Goal: Task Accomplishment & Management: Use online tool/utility

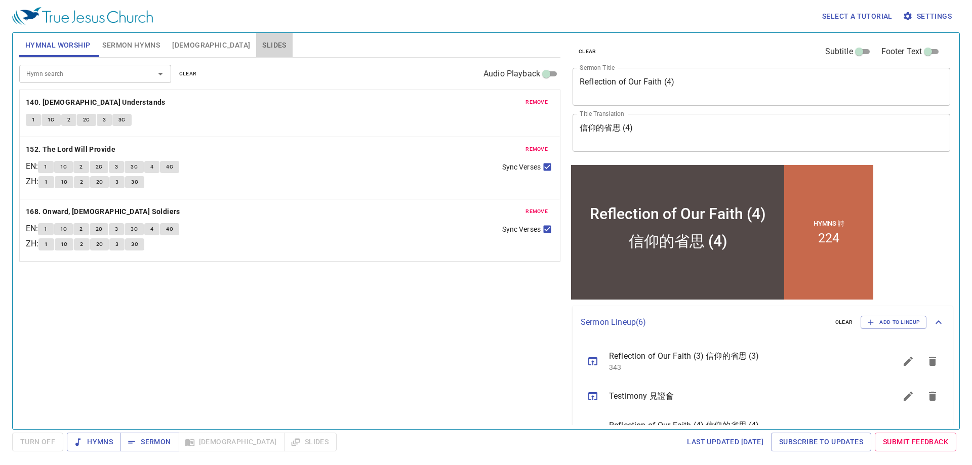
click at [262, 46] on span "Slides" at bounding box center [274, 45] width 24 height 13
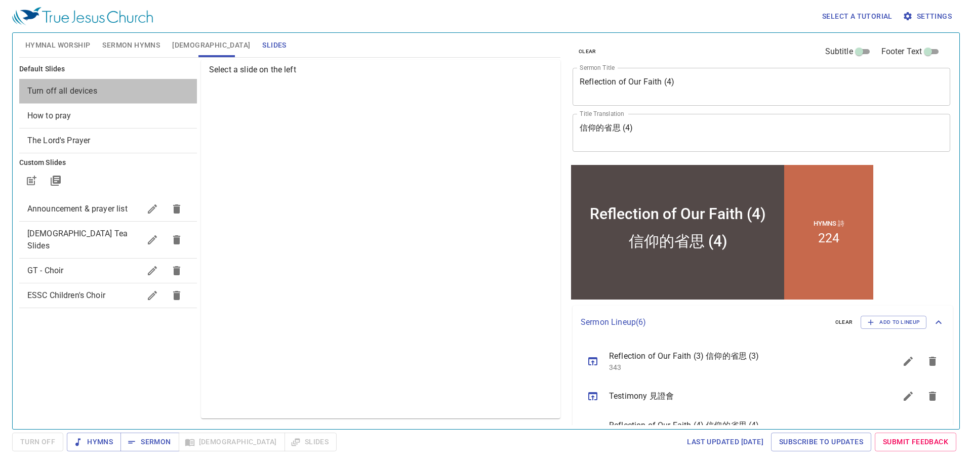
click at [91, 90] on span "Turn off all devices" at bounding box center [62, 91] width 70 height 10
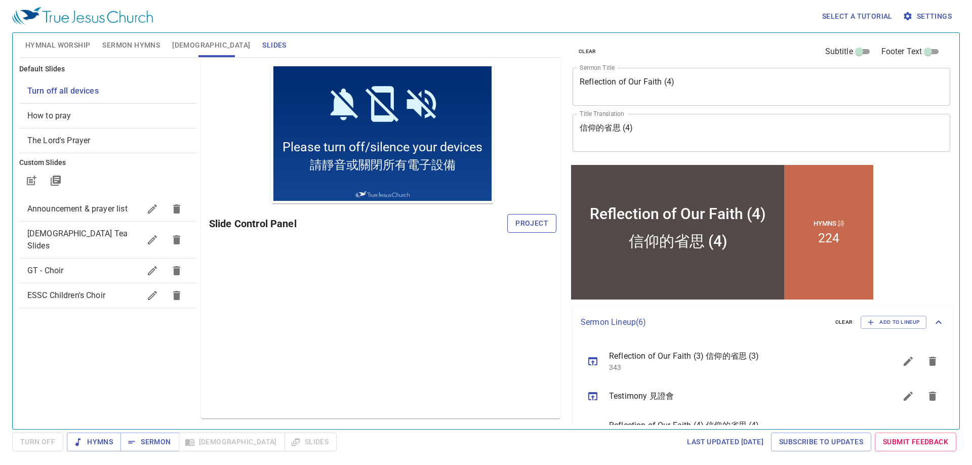
click at [536, 223] on span "Project" at bounding box center [531, 223] width 33 height 13
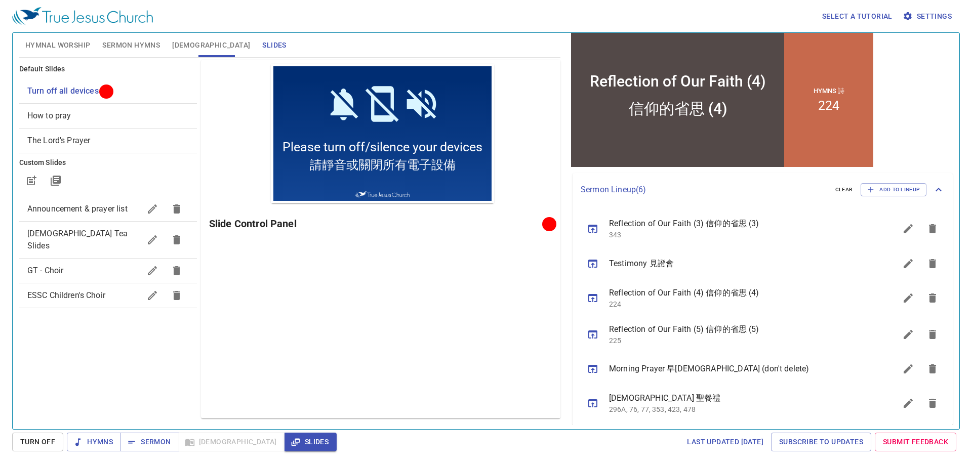
scroll to position [137, 0]
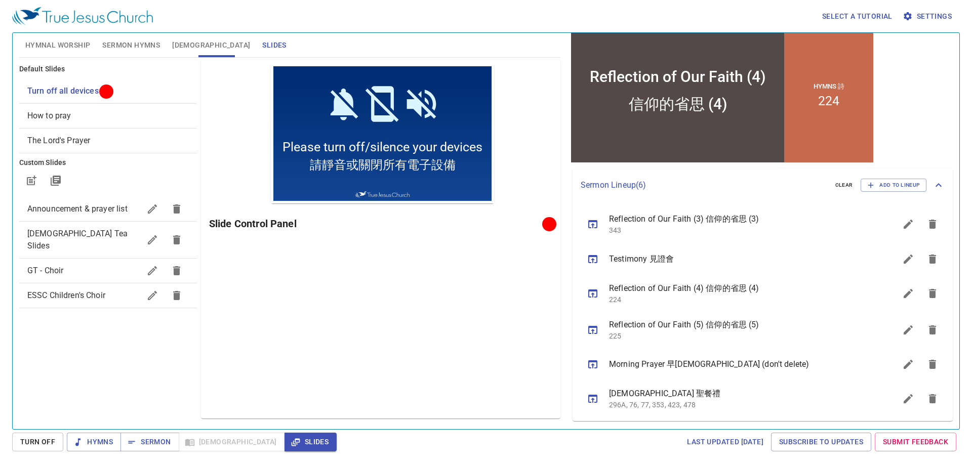
click at [591, 365] on icon "sermon lineup list" at bounding box center [593, 364] width 12 height 12
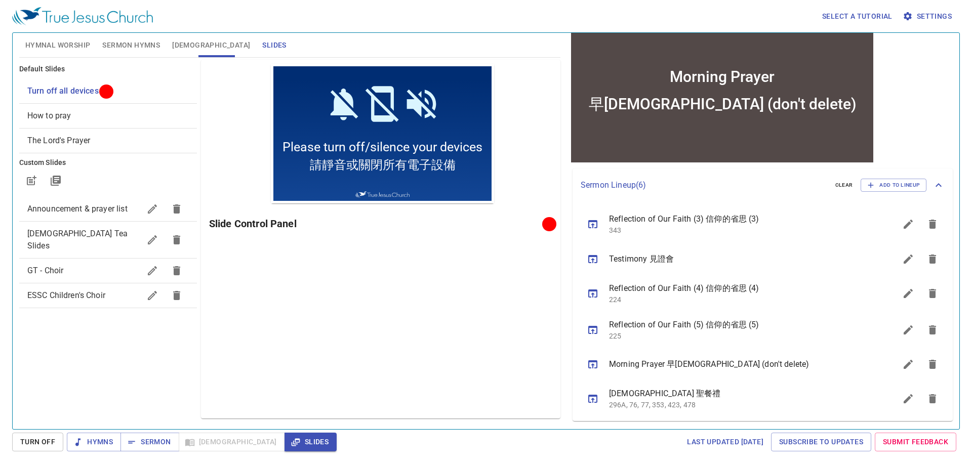
scroll to position [0, 0]
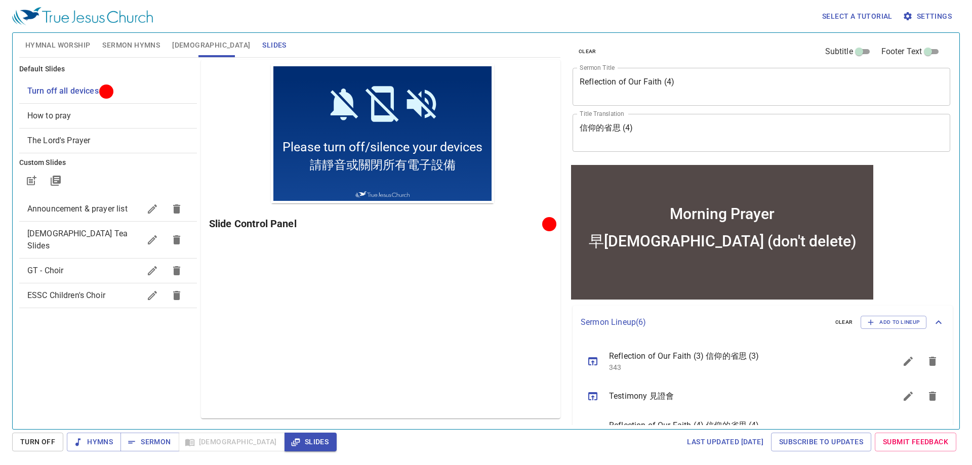
click at [661, 131] on textarea "早禱會 (don't delete)" at bounding box center [761, 132] width 363 height 19
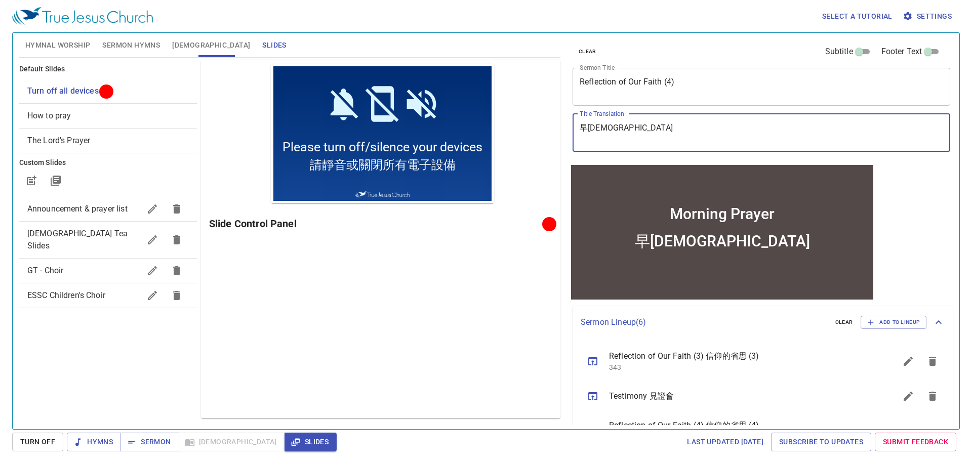
type textarea "早禱會"
click at [295, 303] on div "Preview Only Slide Control Panel" at bounding box center [380, 239] width 359 height 359
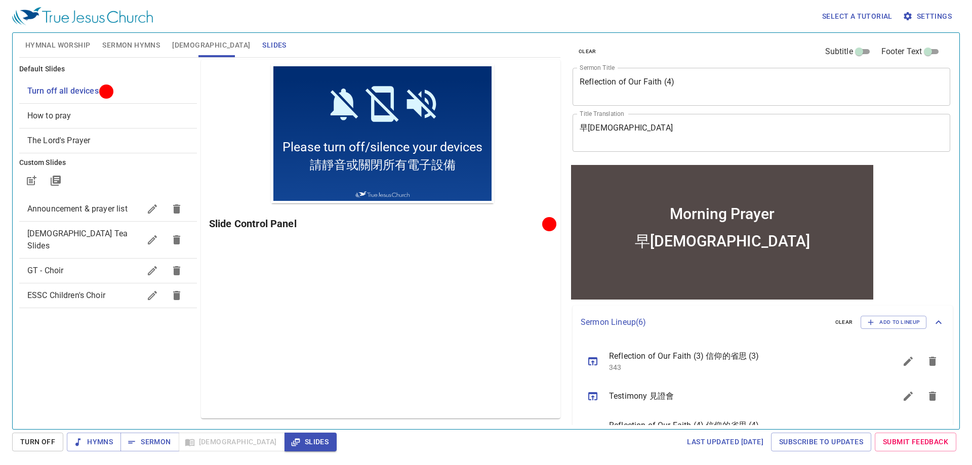
click at [87, 48] on span "Hymnal Worship" at bounding box center [57, 45] width 65 height 13
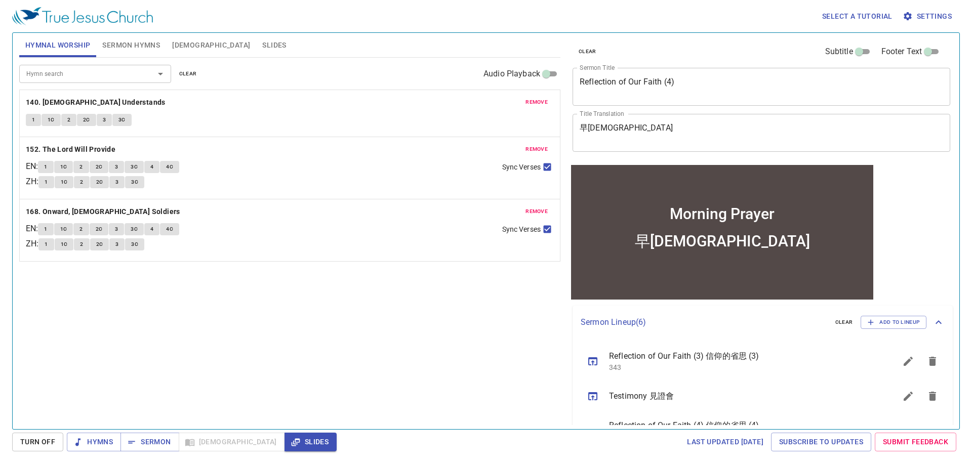
click at [186, 69] on span "clear" at bounding box center [188, 73] width 18 height 9
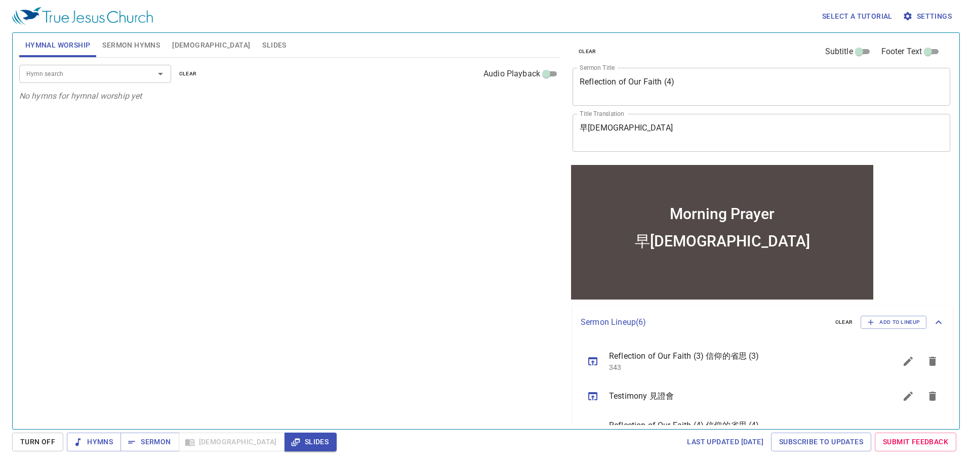
click at [116, 74] on input "Hymn search" at bounding box center [80, 74] width 116 height 12
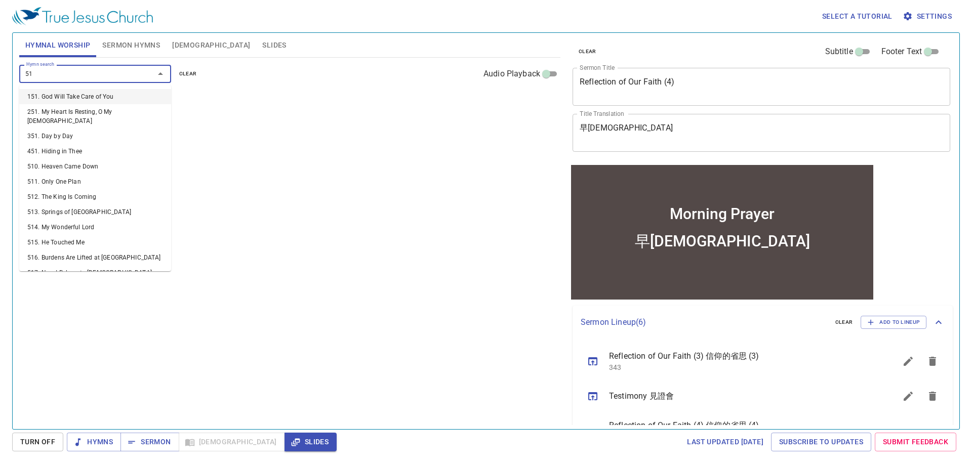
type input "512"
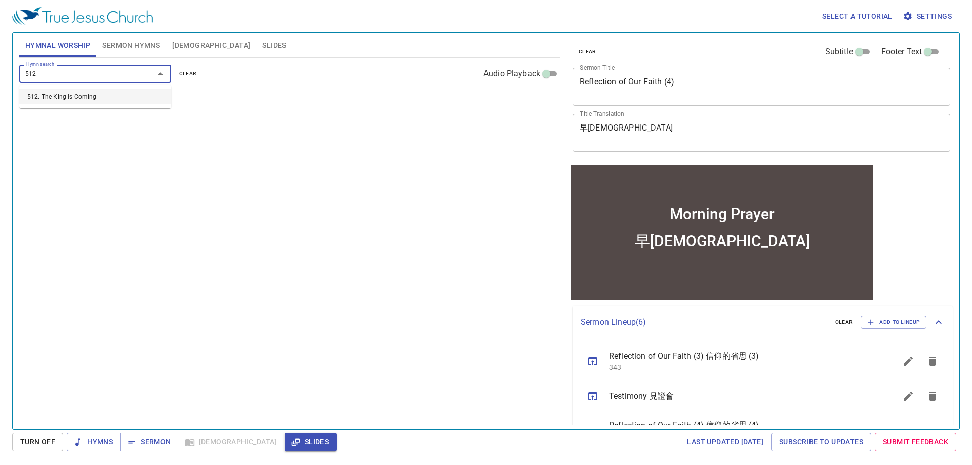
click at [106, 93] on li "512. The King Is Coming" at bounding box center [95, 96] width 152 height 15
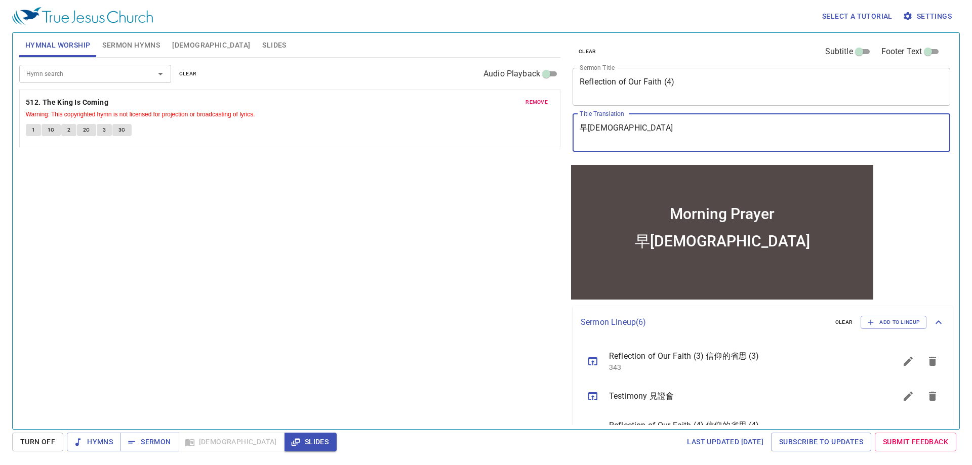
drag, startPoint x: 622, startPoint y: 124, endPoint x: 525, endPoint y: 126, distance: 96.2
click at [525, 126] on div "Hymnal Worship Sermon Hymns Bible Slides Hymn search Hymn search clear Audio Pl…" at bounding box center [485, 227] width 941 height 396
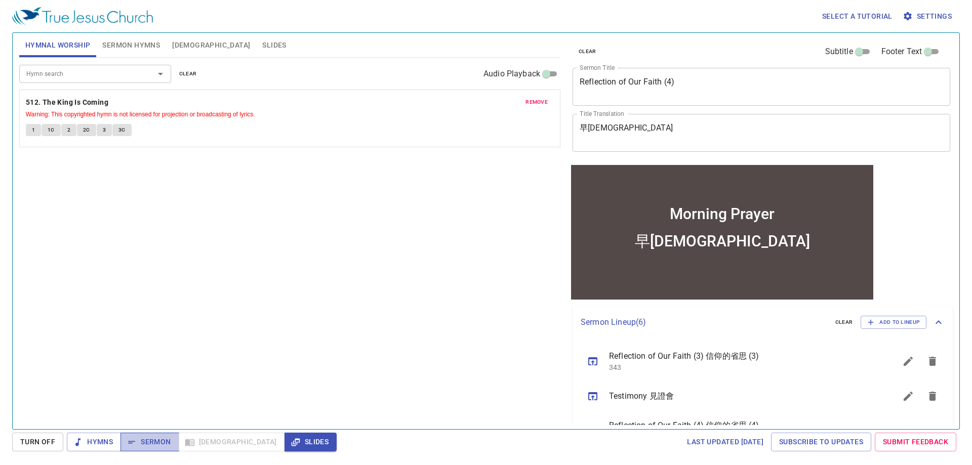
click at [154, 442] on span "Sermon" at bounding box center [150, 442] width 42 height 13
drag, startPoint x: 140, startPoint y: 44, endPoint x: 134, endPoint y: 50, distance: 9.3
click at [140, 44] on span "Sermon Hymns" at bounding box center [131, 45] width 58 height 13
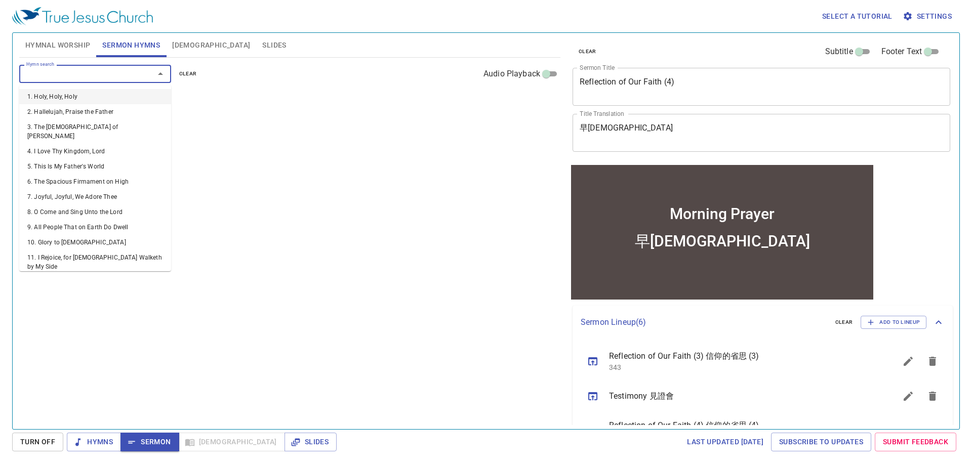
click at [74, 78] on input "Hymn search" at bounding box center [80, 74] width 116 height 12
type input "512"
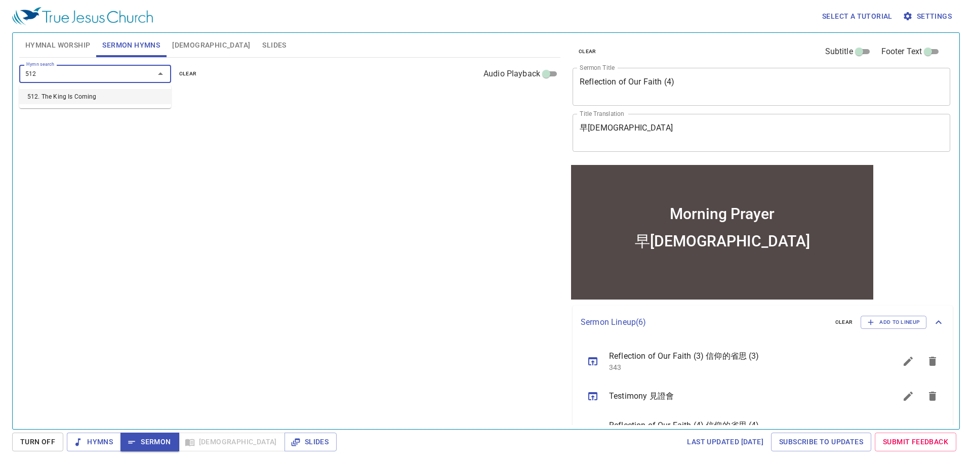
click at [70, 99] on li "512. The King Is Coming" at bounding box center [95, 96] width 152 height 15
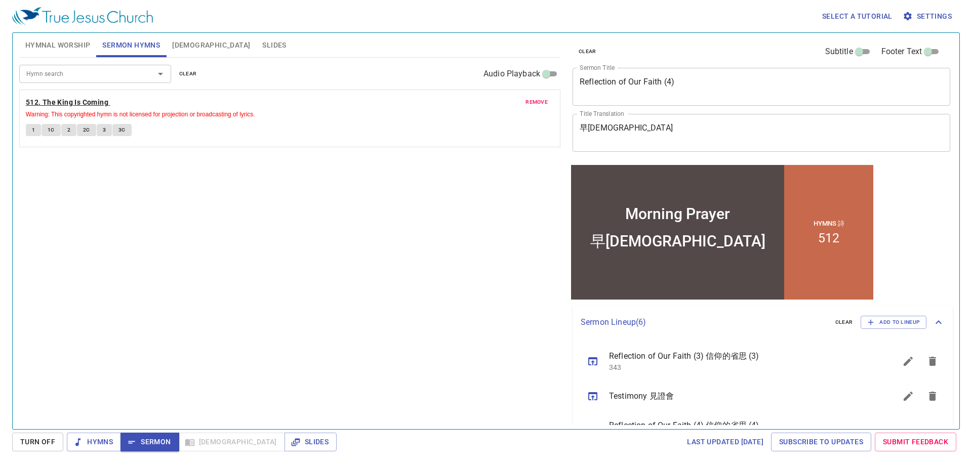
click at [65, 96] on b "512. The King Is Coming" at bounding box center [67, 102] width 83 height 13
click at [33, 130] on span "1" at bounding box center [33, 130] width 3 height 9
click at [54, 131] on span "1C" at bounding box center [51, 130] width 7 height 9
click at [69, 133] on span "2" at bounding box center [68, 130] width 3 height 9
click at [90, 131] on button "2C" at bounding box center [86, 130] width 19 height 12
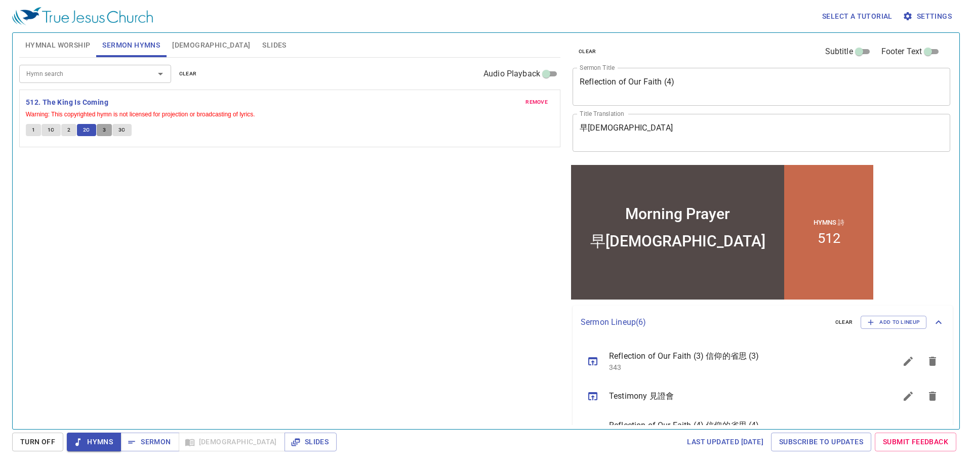
click at [108, 130] on button "3" at bounding box center [104, 130] width 15 height 12
click at [118, 132] on span "3C" at bounding box center [121, 130] width 7 height 9
click at [168, 443] on span "Sermon" at bounding box center [150, 442] width 42 height 13
click at [179, 38] on button "[DEMOGRAPHIC_DATA]" at bounding box center [211, 45] width 90 height 24
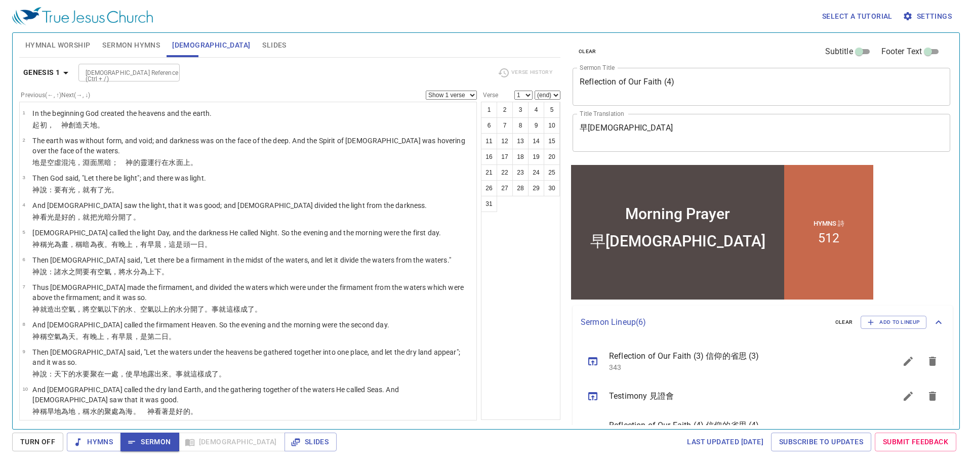
click at [116, 76] on input "[DEMOGRAPHIC_DATA] Reference (Ctrl + /)" at bounding box center [120, 73] width 78 height 12
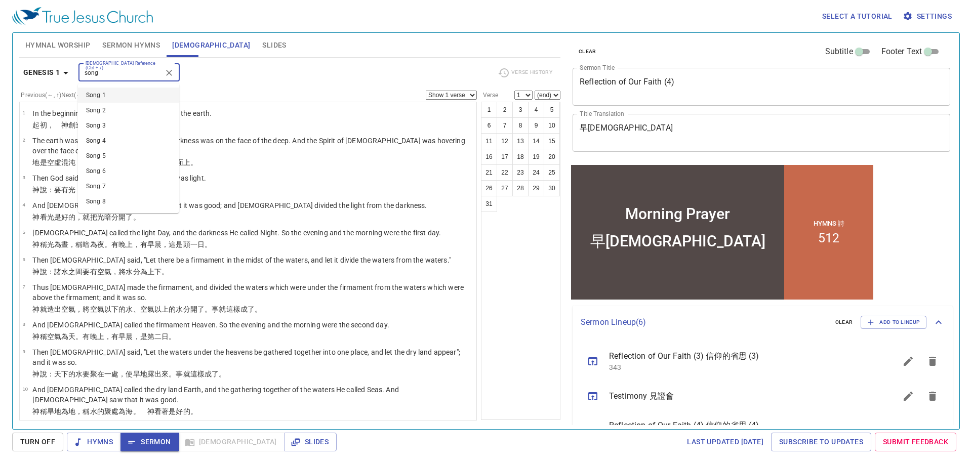
click at [112, 93] on li "Song 1" at bounding box center [128, 95] width 101 height 15
type input "song"
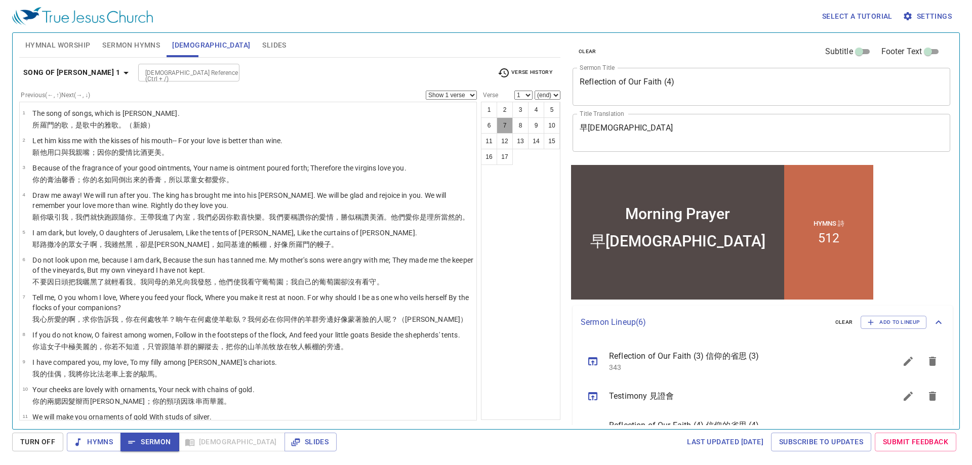
click at [507, 125] on button "7" at bounding box center [505, 125] width 16 height 16
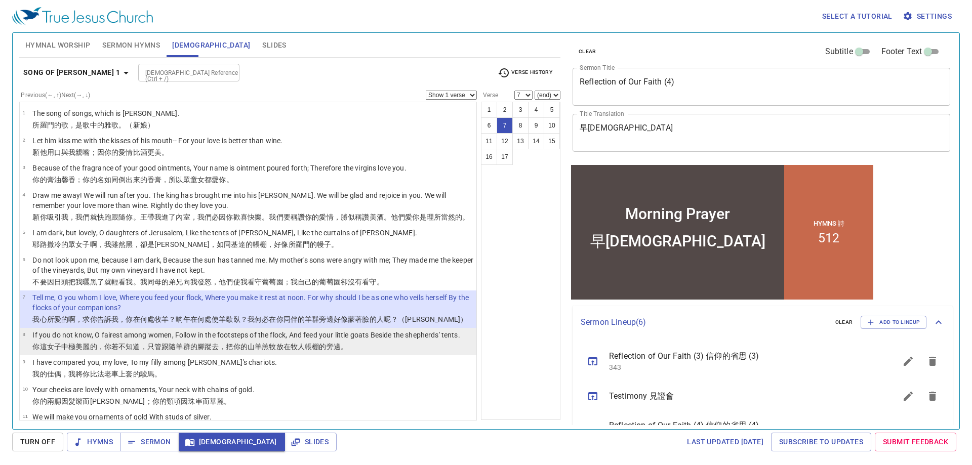
click at [163, 351] on wh3045 "，只管跟隨羊群 的腳蹤 去 ，把你的山羊羔 牧放 在牧人 帳棚 的旁邊。" at bounding box center [244, 347] width 208 height 8
select select "8"
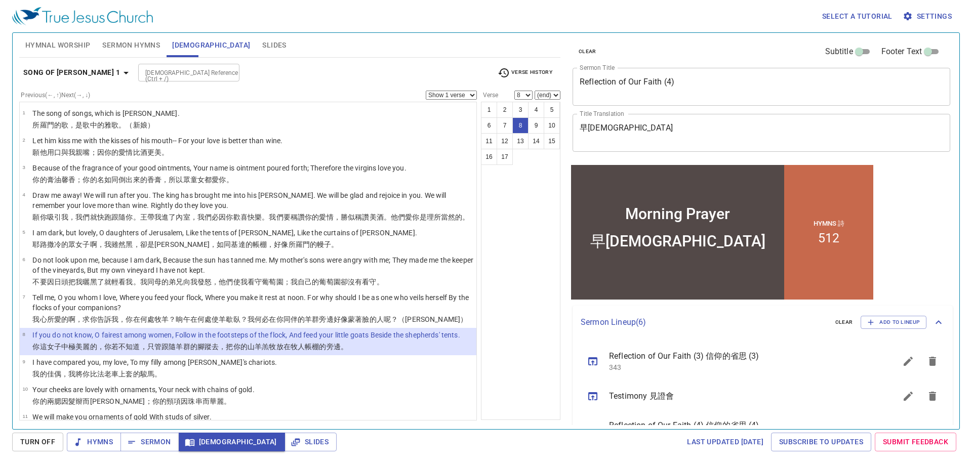
click at [156, 79] on div "[DEMOGRAPHIC_DATA] Reference (Ctrl + /)" at bounding box center [188, 73] width 101 height 18
click at [157, 91] on li "John 4" at bounding box center [166, 95] width 101 height 15
type input "john 4"
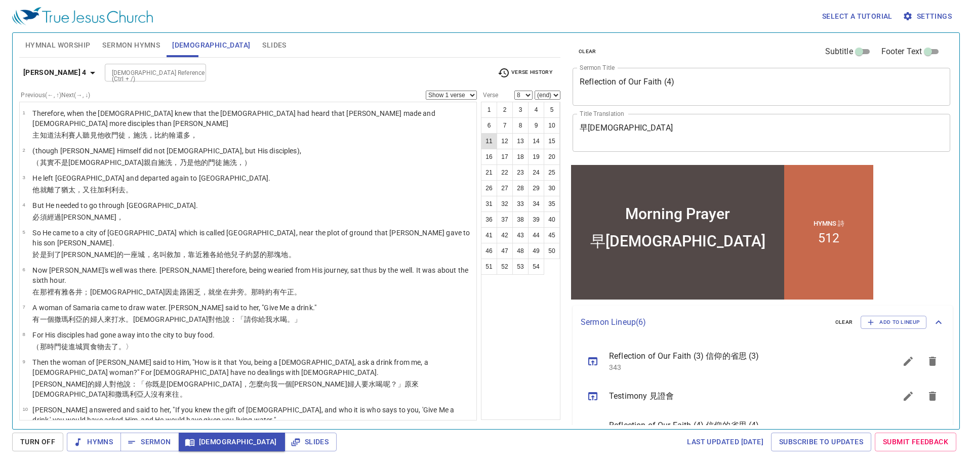
click at [485, 141] on button "11" at bounding box center [489, 141] width 16 height 16
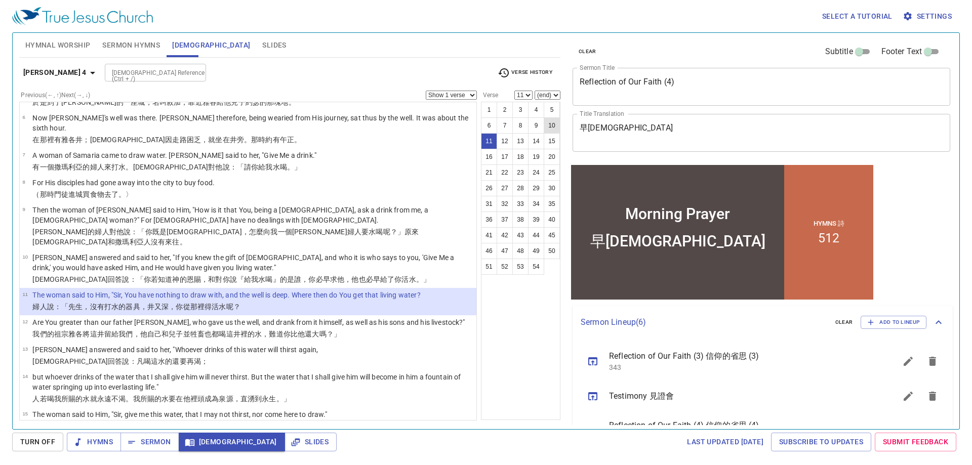
click at [553, 122] on button "10" at bounding box center [552, 125] width 16 height 16
select select "10"
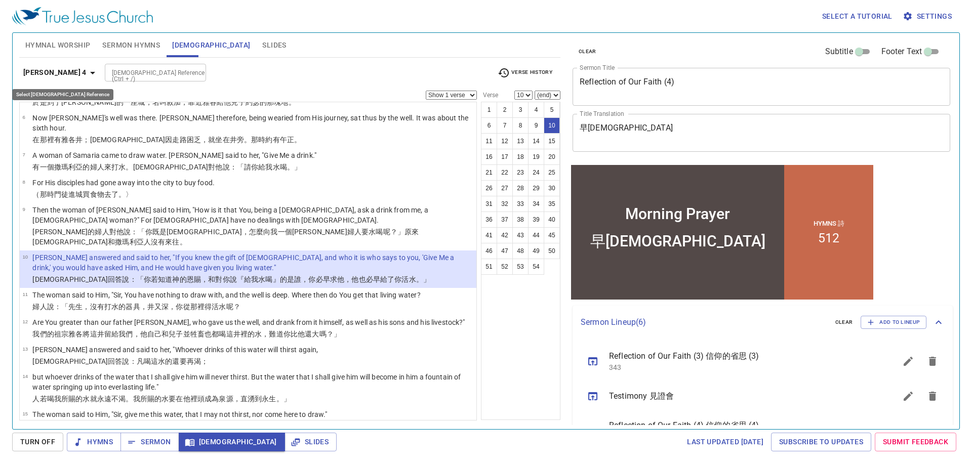
click at [87, 74] on icon "button" at bounding box center [93, 73] width 12 height 12
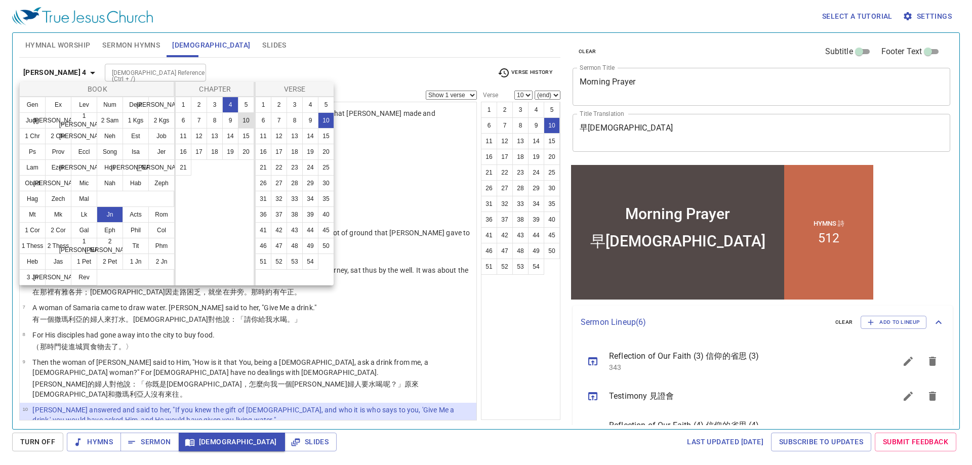
click at [246, 121] on button "10" at bounding box center [246, 120] width 16 height 16
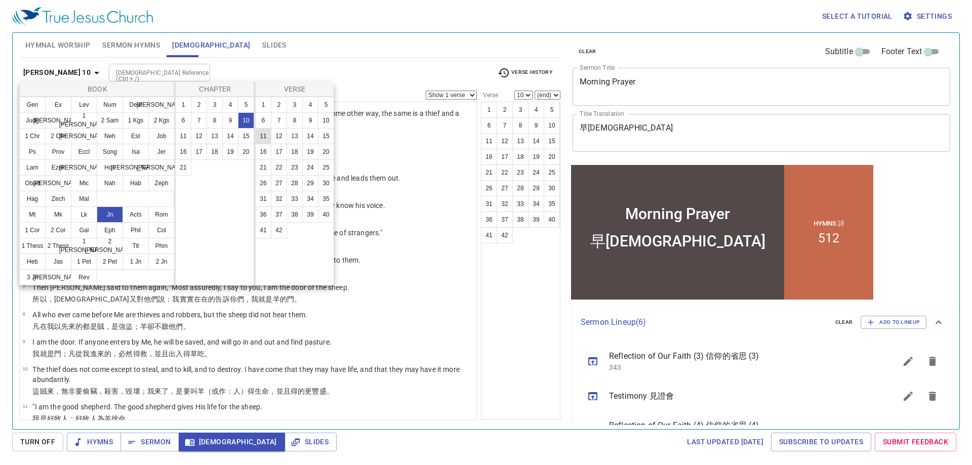
click at [264, 131] on button "11" at bounding box center [263, 136] width 16 height 16
select select "11"
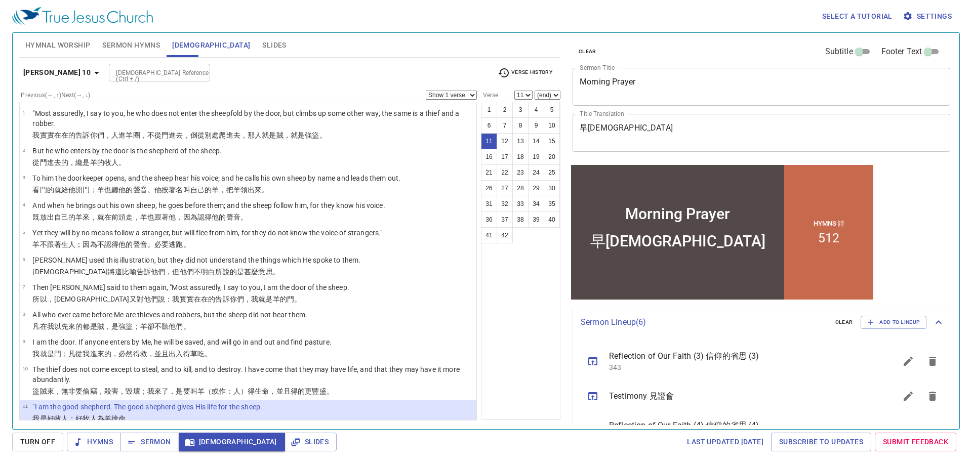
scroll to position [152, 0]
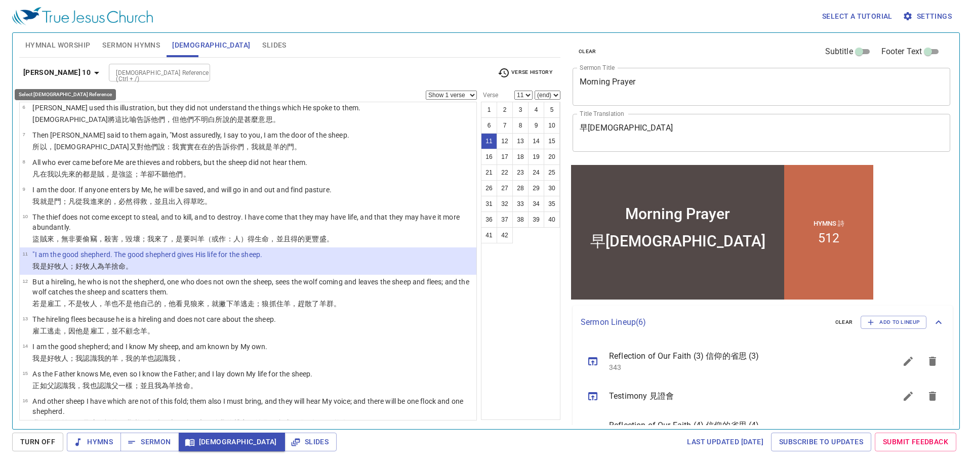
click at [91, 71] on icon "button" at bounding box center [97, 73] width 12 height 12
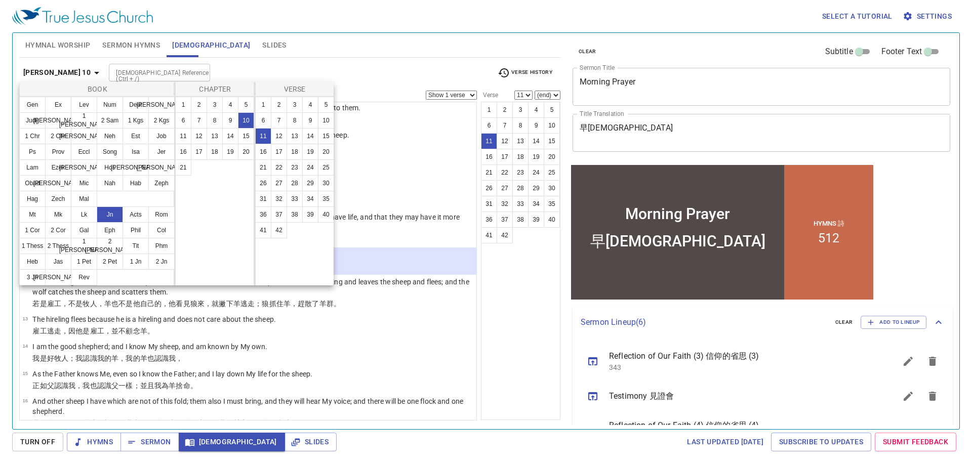
click at [148, 73] on div at bounding box center [486, 232] width 972 height 465
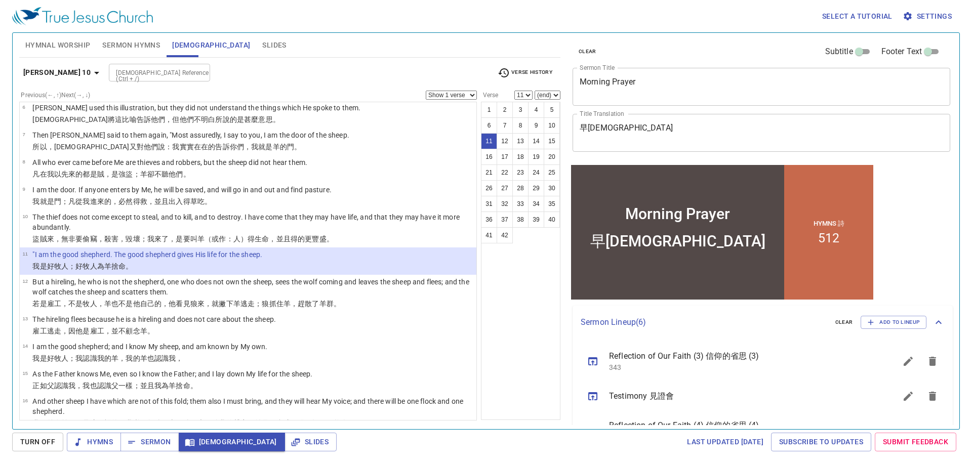
click at [112, 70] on input "[DEMOGRAPHIC_DATA] Reference (Ctrl + /)" at bounding box center [151, 73] width 78 height 12
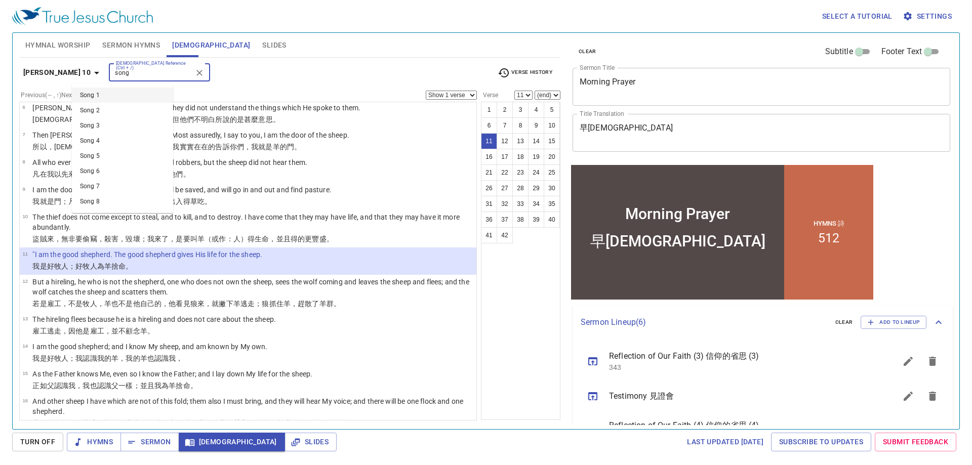
click at [113, 99] on li "Song 1" at bounding box center [122, 95] width 101 height 15
type input "song"
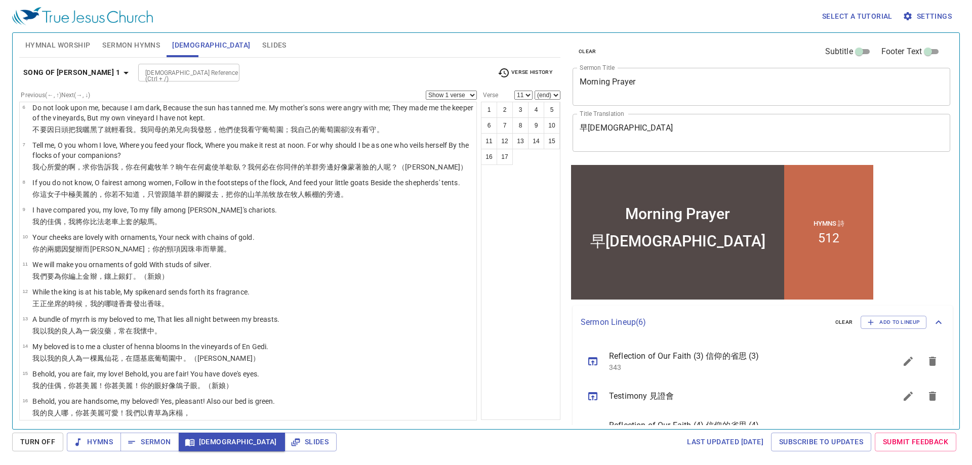
scroll to position [0, 0]
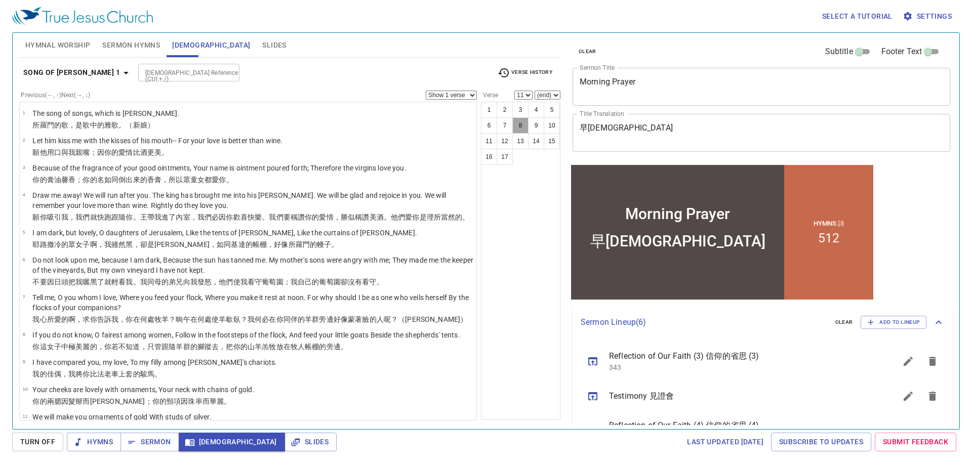
click at [516, 130] on button "8" at bounding box center [520, 125] width 16 height 16
select select "8"
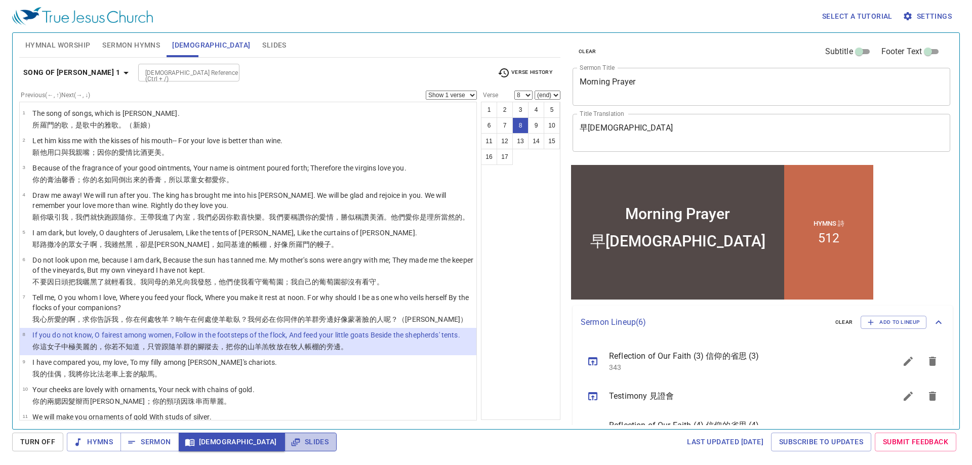
click at [293, 447] on span "Slides" at bounding box center [311, 442] width 36 height 13
click at [262, 49] on span "Slides" at bounding box center [274, 45] width 24 height 13
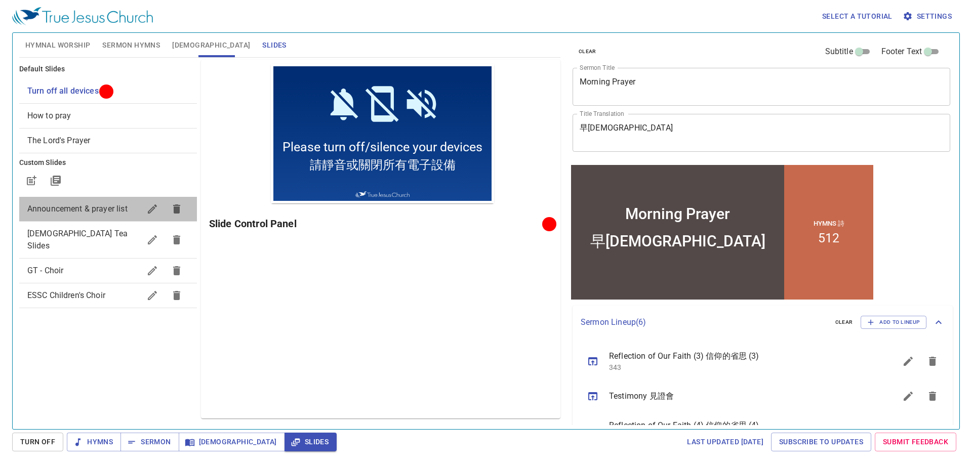
click at [104, 214] on span "Announcement & prayer list" at bounding box center [83, 209] width 113 height 12
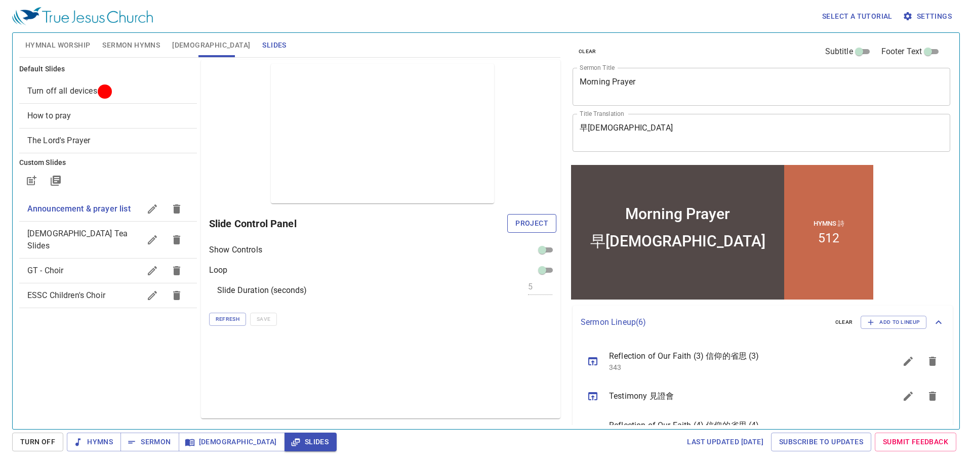
click at [542, 225] on span "Project" at bounding box center [531, 223] width 33 height 13
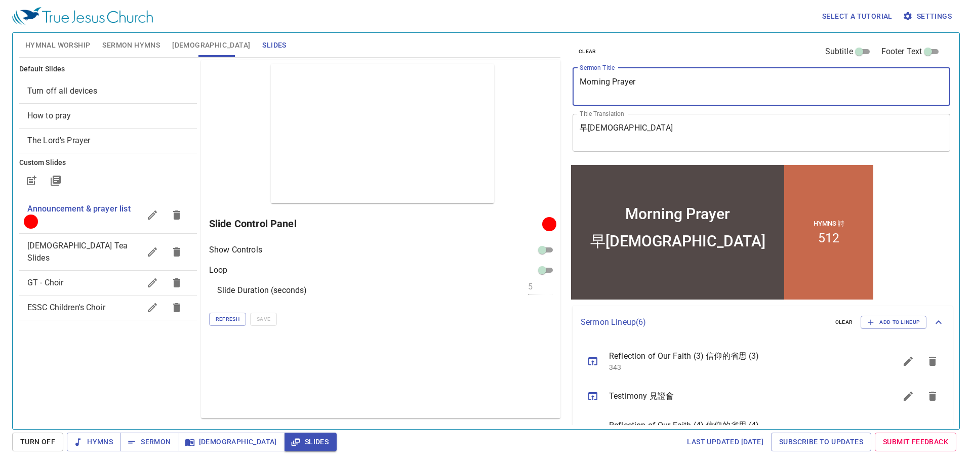
drag, startPoint x: 667, startPoint y: 86, endPoint x: 455, endPoint y: 59, distance: 213.8
click at [455, 59] on div "Hymnal Worship Sermon Hymns Bible Slides Hymn search Hymn search clear Audio Pl…" at bounding box center [485, 227] width 941 height 396
click at [688, 136] on textarea "早禱會" at bounding box center [761, 132] width 363 height 19
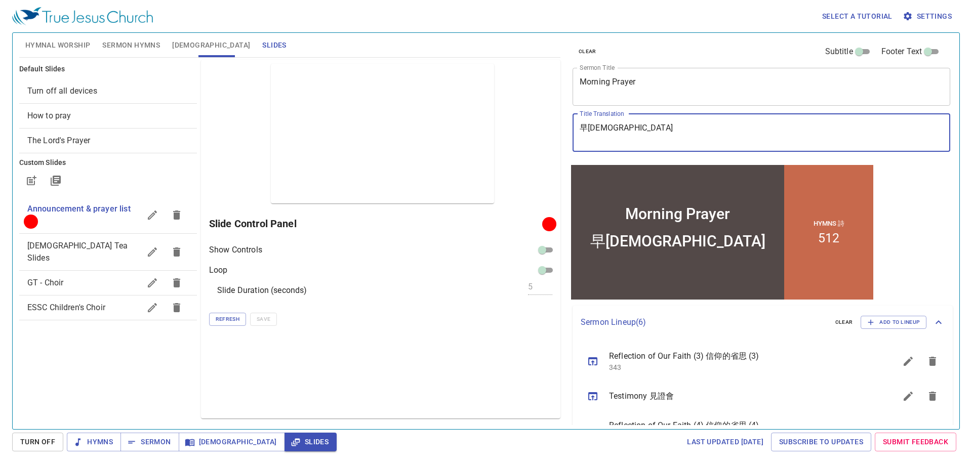
click at [688, 136] on textarea "早禱會" at bounding box center [761, 132] width 363 height 19
drag, startPoint x: 688, startPoint y: 136, endPoint x: 544, endPoint y: 120, distance: 144.5
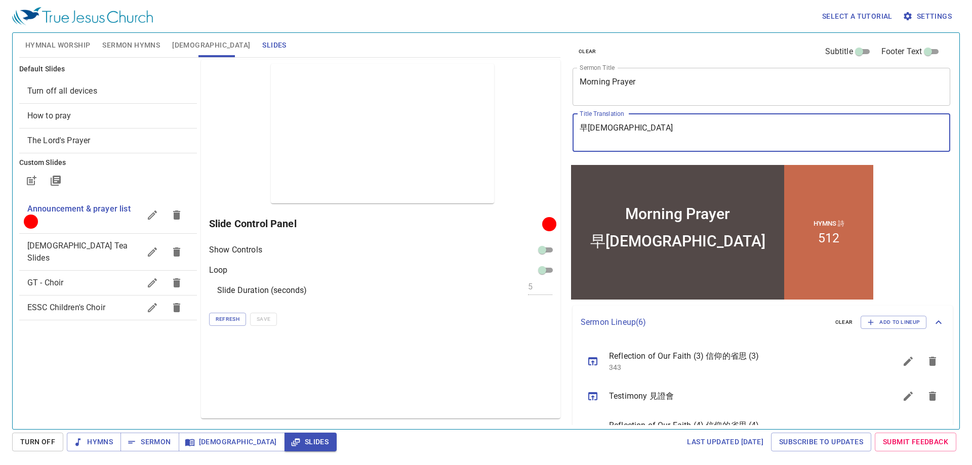
click at [544, 120] on div "Hymnal Worship Sermon Hymns Bible Slides Hymn search Hymn search clear Audio Pl…" at bounding box center [485, 227] width 941 height 396
click at [904, 359] on icon "sermon lineup list" at bounding box center [907, 361] width 9 height 9
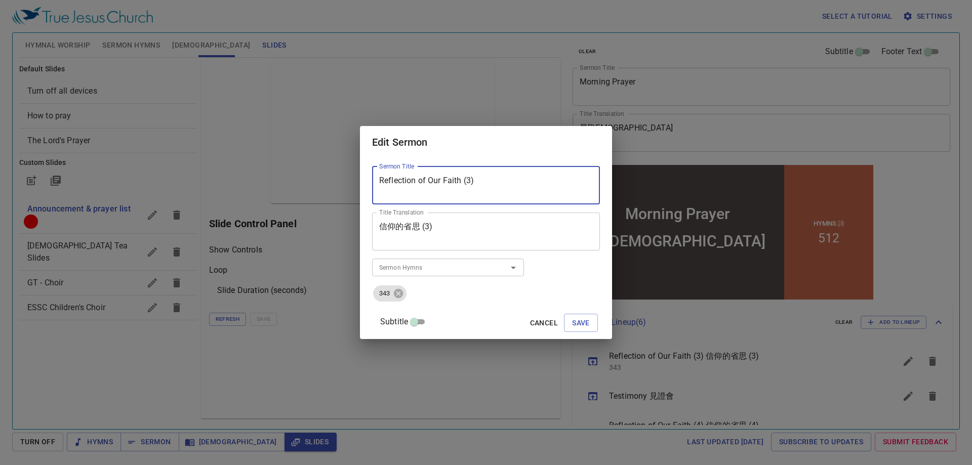
click at [482, 181] on textarea "Reflection of Our Faith (3)" at bounding box center [486, 185] width 214 height 19
type textarea "Reflection of Our Faith (5)"
click at [442, 227] on textarea "信仰的省思 (3)" at bounding box center [486, 231] width 214 height 19
type textarea "信仰的省思 (5)"
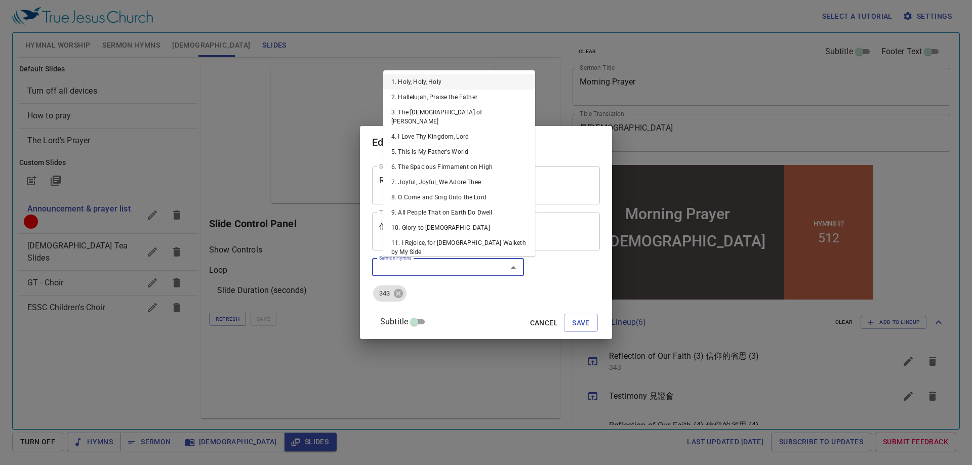
click at [471, 263] on input "Sermon Hymns" at bounding box center [433, 268] width 116 height 12
type input "225"
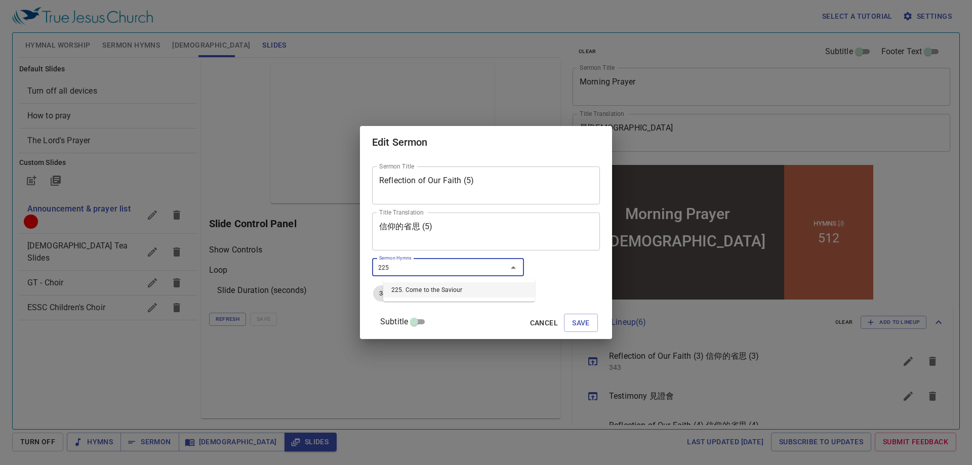
click at [457, 288] on li "225. Come to the Saviour" at bounding box center [459, 289] width 152 height 15
click at [403, 293] on icon at bounding box center [398, 293] width 9 height 9
click at [581, 326] on button "Save" at bounding box center [581, 323] width 34 height 19
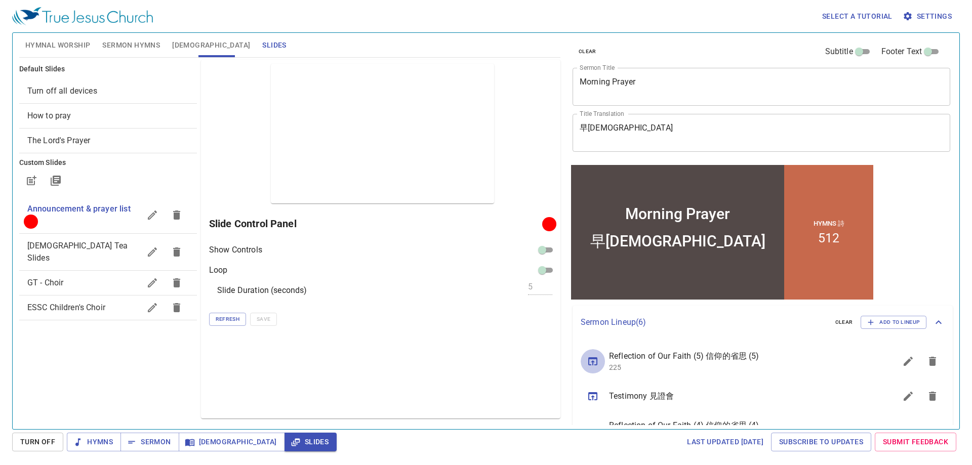
click at [592, 362] on icon "sermon lineup list" at bounding box center [592, 361] width 9 height 8
click at [150, 443] on span "Sermon" at bounding box center [150, 442] width 42 height 13
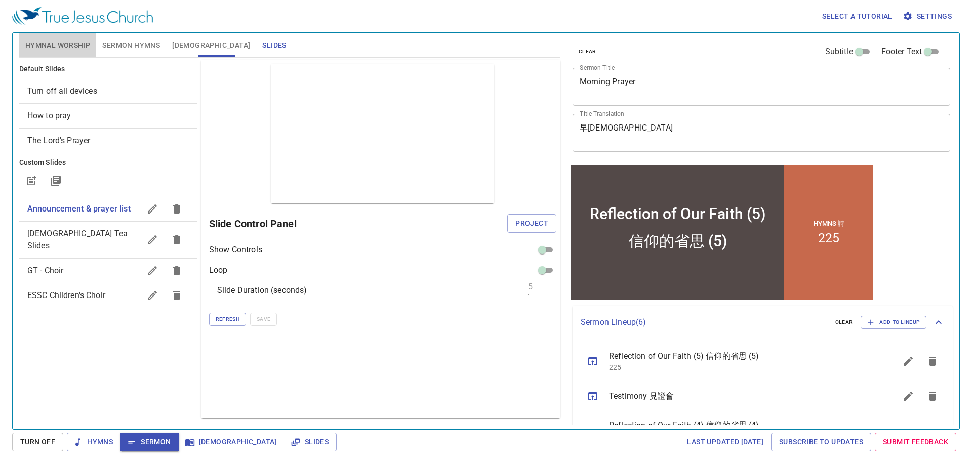
click at [54, 36] on button "Hymnal Worship" at bounding box center [57, 45] width 77 height 24
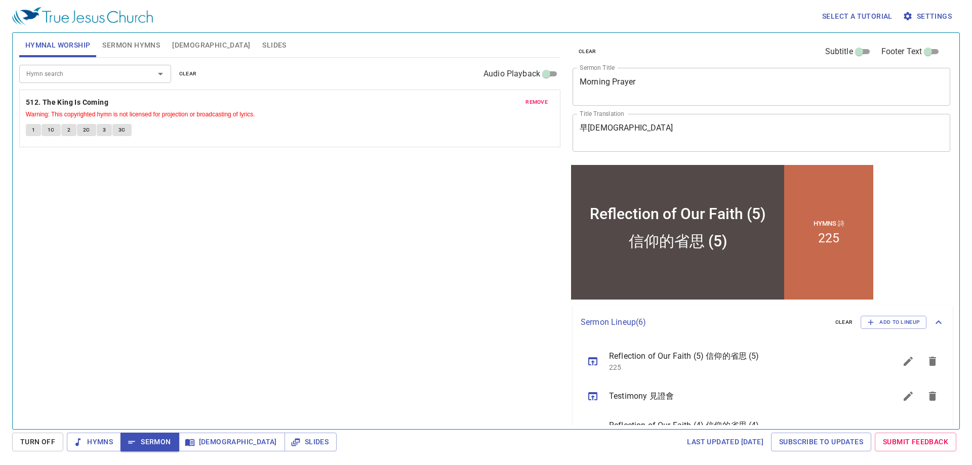
click at [531, 102] on span "remove" at bounding box center [536, 102] width 22 height 9
click at [96, 72] on input "Hymn search" at bounding box center [80, 74] width 116 height 12
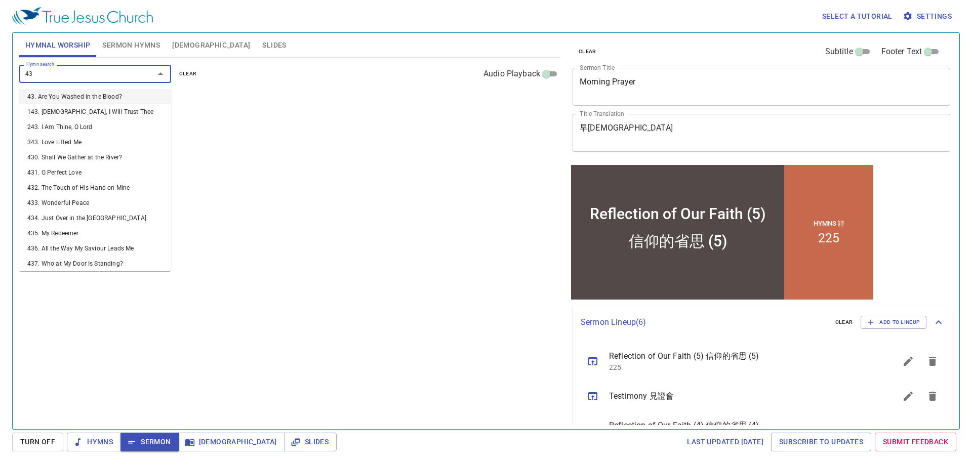
type input "439"
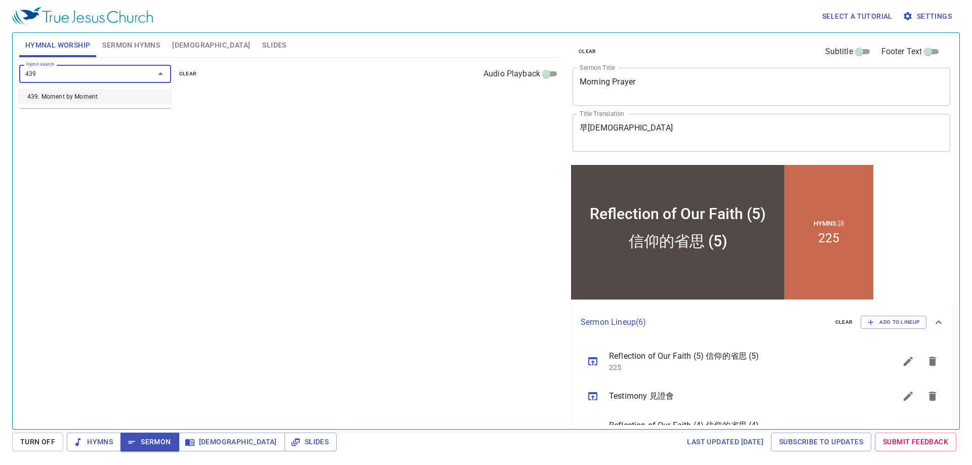
click at [94, 96] on li "439. Moment by Moment" at bounding box center [95, 96] width 152 height 15
click at [115, 78] on input "Hymn search" at bounding box center [80, 74] width 116 height 12
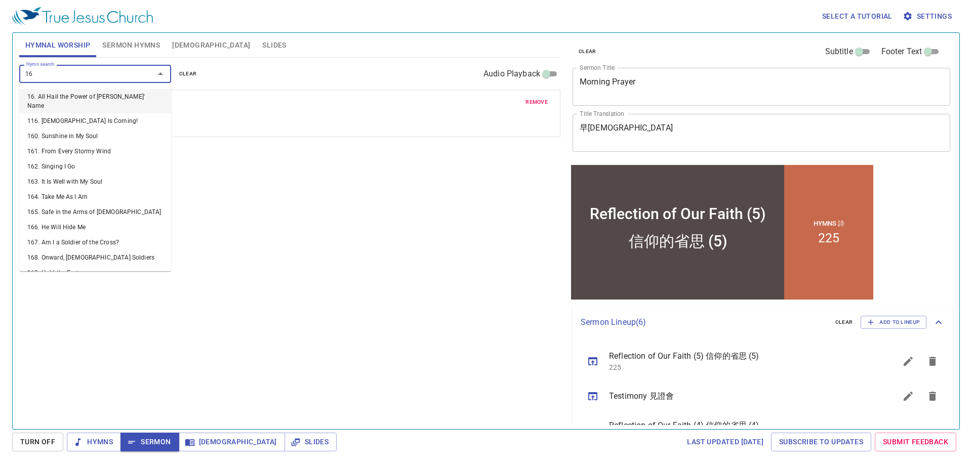
type input "166"
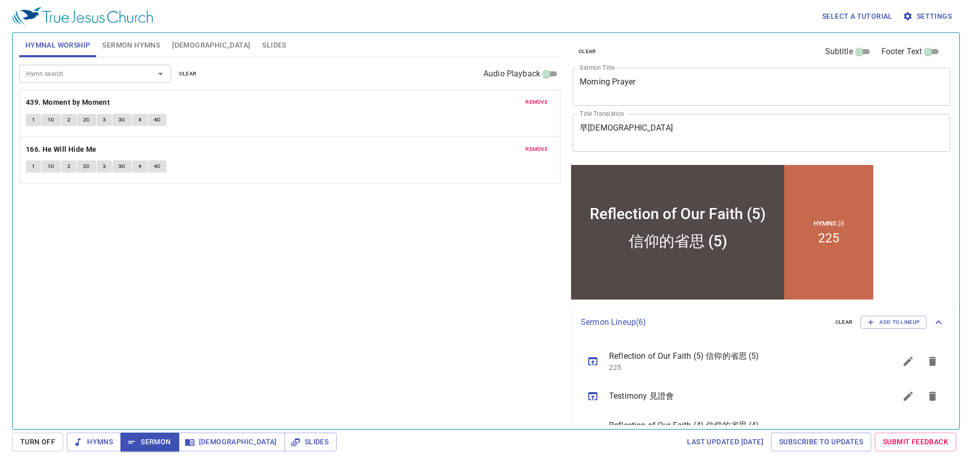
click at [152, 238] on div "Hymn search Hymn search clear Audio Playback remove 439. Moment by Moment 1 1C …" at bounding box center [289, 239] width 541 height 363
click at [87, 440] on span "Hymns" at bounding box center [94, 442] width 38 height 13
click at [134, 339] on div "Hymn search Hymn search clear Audio Playback remove 439. Moment by Moment 1 1C …" at bounding box center [289, 239] width 541 height 363
click at [88, 100] on b "439. Moment by Moment" at bounding box center [68, 102] width 84 height 13
click at [32, 118] on span "1" at bounding box center [33, 119] width 3 height 9
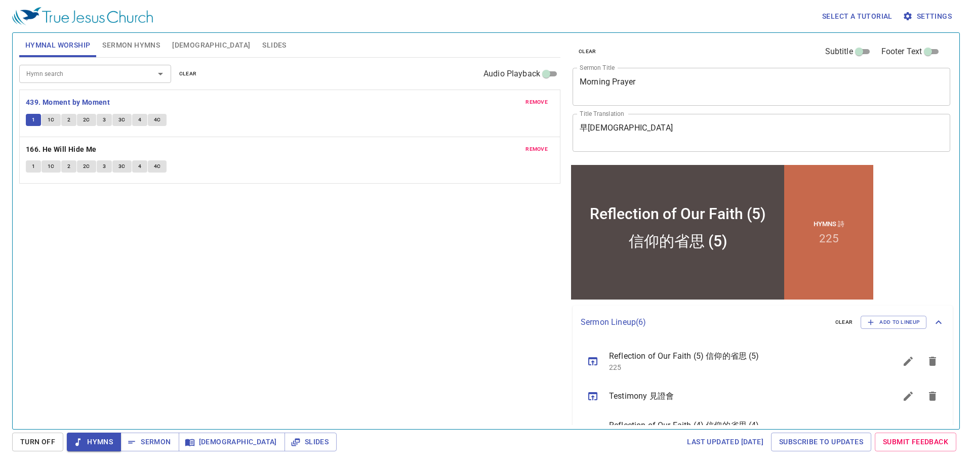
click at [280, 51] on div "Hymnal Worship Sermon Hymns Bible Slides" at bounding box center [289, 45] width 541 height 24
click at [176, 292] on div "Hymn search Hymn search clear Audio Playback remove 439. Moment by Moment 1 1C …" at bounding box center [289, 239] width 541 height 363
click at [131, 265] on div "Hymn search Hymn search clear Audio Playback remove 439. Moment by Moment 1 1C …" at bounding box center [289, 239] width 541 height 363
click at [197, 287] on div "Hymn search Hymn search clear Audio Playback remove 439. Moment by Moment 1 1C …" at bounding box center [289, 239] width 541 height 363
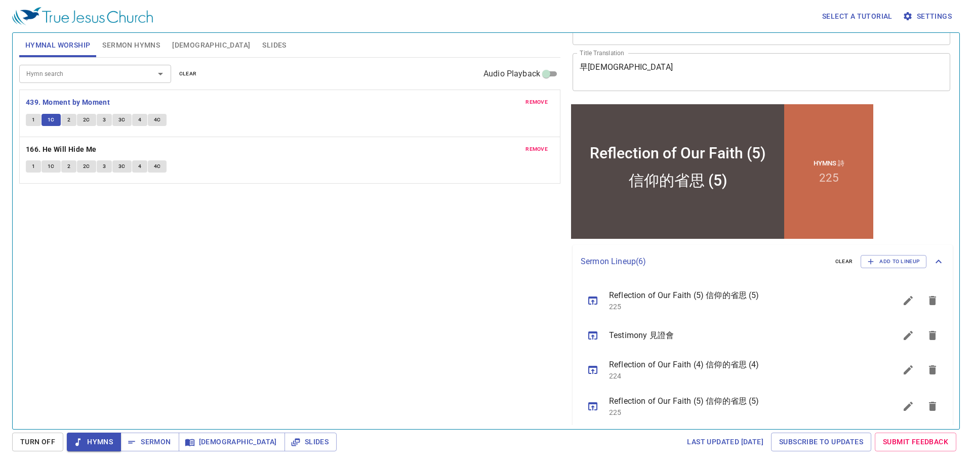
scroll to position [137, 0]
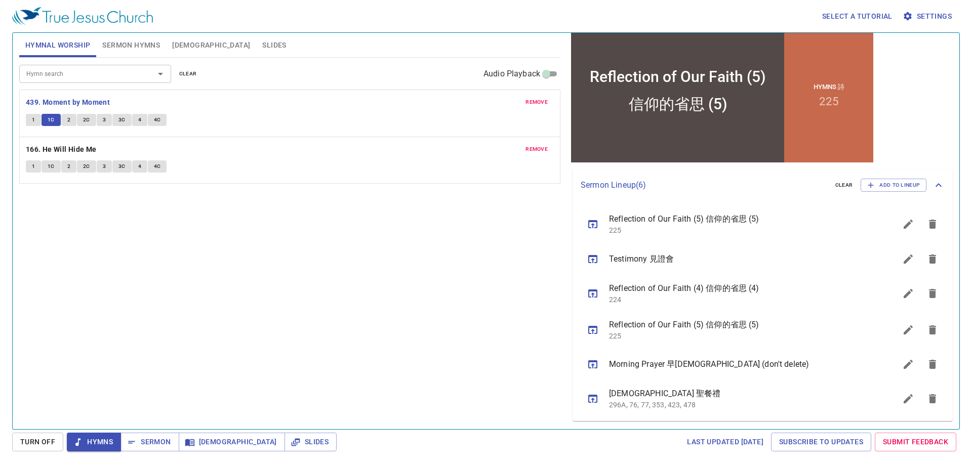
click at [926, 226] on icon "sermon lineup list" at bounding box center [932, 224] width 12 height 12
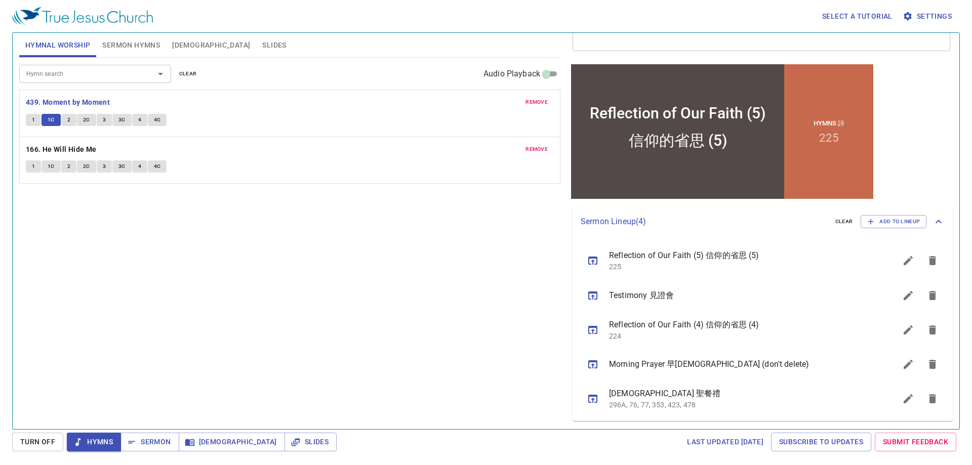
scroll to position [101, 0]
click at [929, 329] on icon "sermon lineup list" at bounding box center [932, 329] width 7 height 9
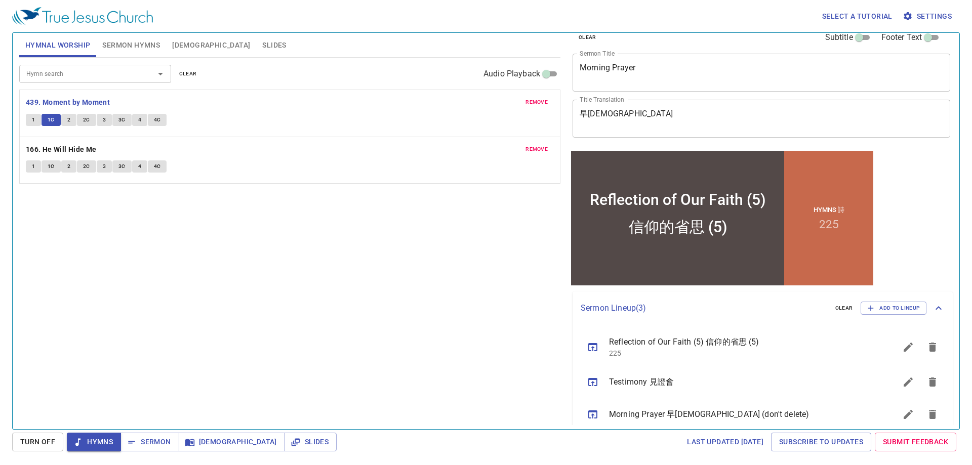
scroll to position [64, 0]
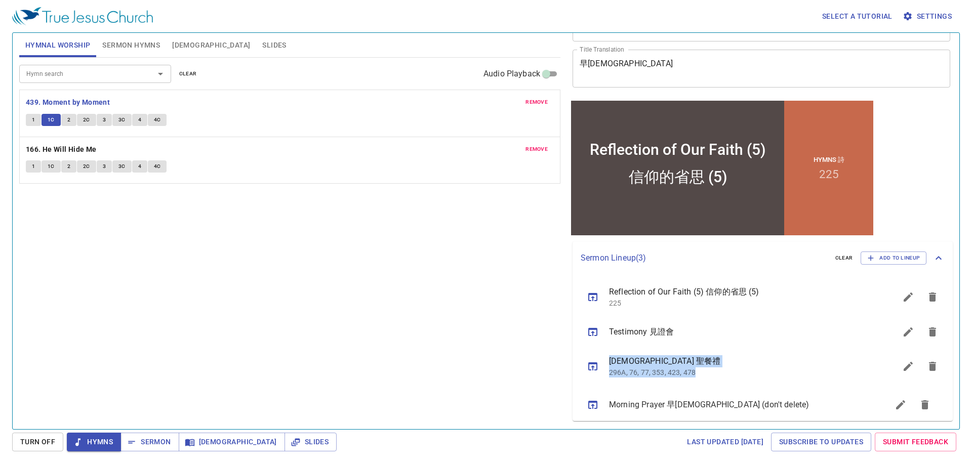
drag, startPoint x: 773, startPoint y: 362, endPoint x: 762, endPoint y: 408, distance: 47.0
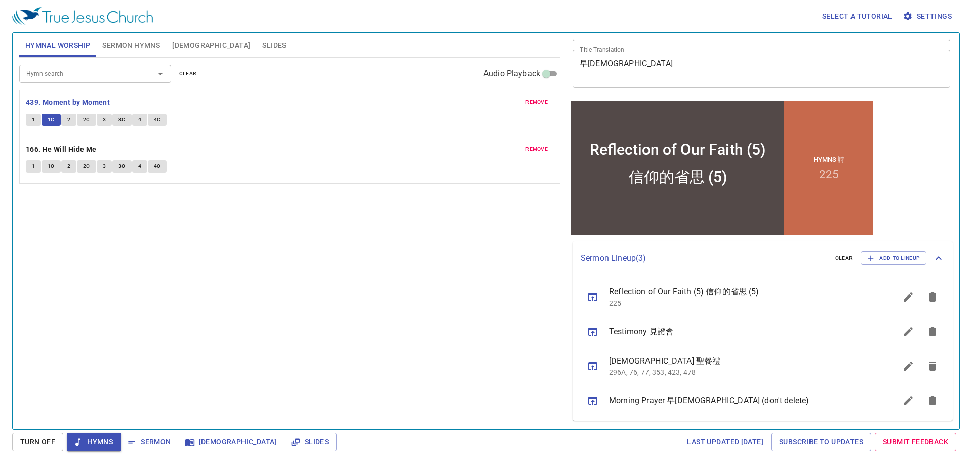
click at [450, 333] on div "Hymn search Hymn search clear Audio Playback remove 439. Moment by Moment 1 1C …" at bounding box center [289, 239] width 541 height 363
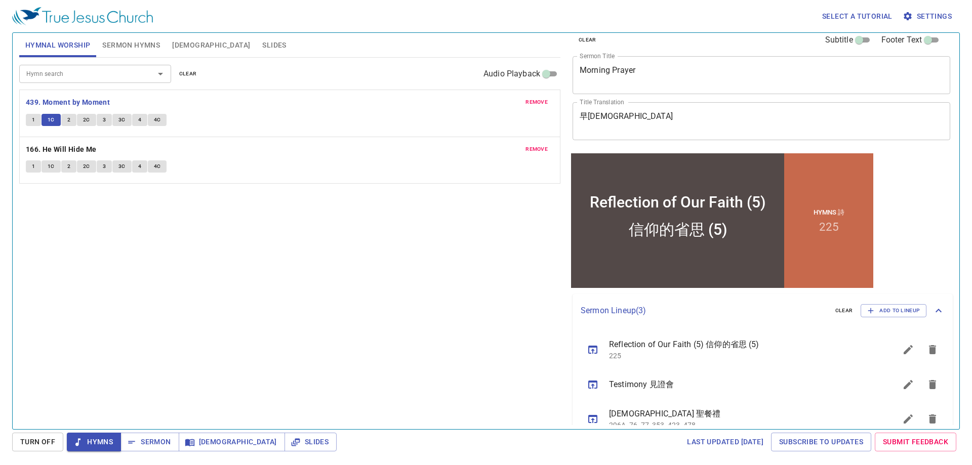
scroll to position [0, 0]
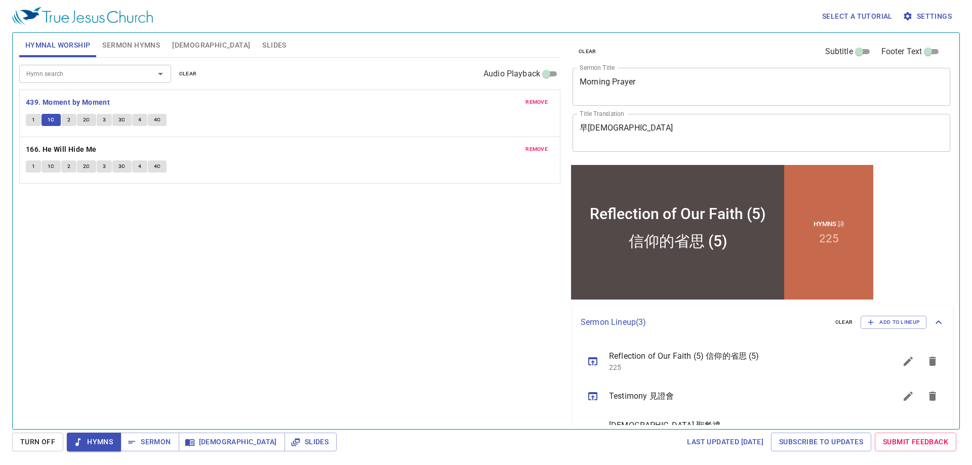
click at [206, 293] on div "Hymn search Hymn search clear Audio Playback remove 439. Moment by Moment 1 1C …" at bounding box center [289, 239] width 541 height 363
click at [80, 234] on div "Hymn search Hymn search clear Audio Playback remove 439. Moment by Moment 1 1C …" at bounding box center [289, 239] width 541 height 363
click at [108, 244] on div "Hymn search Hymn search clear Audio Playback remove 439. Moment by Moment 1 1C …" at bounding box center [289, 239] width 541 height 363
click at [213, 308] on div "Hymn search Hymn search clear Audio Playback remove 439. Moment by Moment 1 1C …" at bounding box center [289, 239] width 541 height 363
click at [183, 338] on div "Hymn search Hymn search clear Audio Playback remove 439. Moment by Moment 1 1C …" at bounding box center [289, 239] width 541 height 363
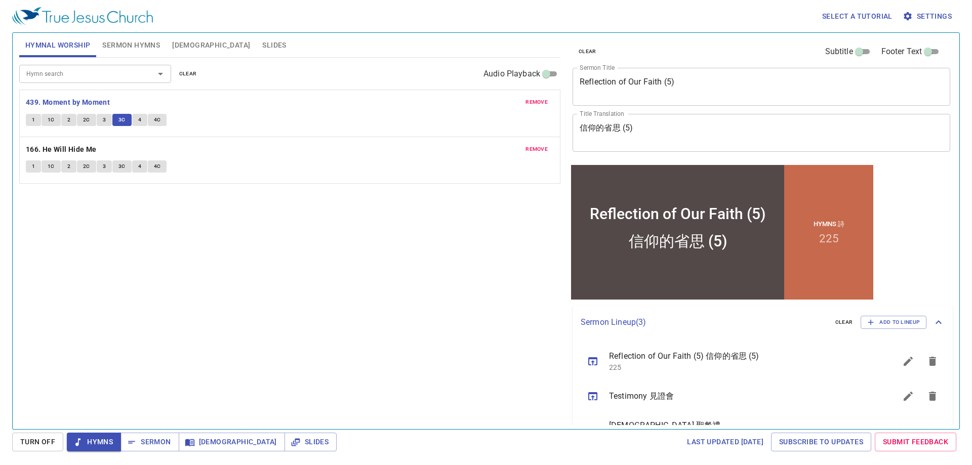
click at [170, 274] on div "Hymn search Hymn search clear Audio Playback remove 439. Moment by Moment 1 1C …" at bounding box center [289, 239] width 541 height 363
click at [185, 244] on div "Hymn search Hymn search clear Audio Playback remove 439. Moment by Moment 1 1C …" at bounding box center [289, 239] width 541 height 363
click at [147, 439] on span "Sermon" at bounding box center [150, 442] width 42 height 13
click at [135, 46] on span "Sermon Hymns" at bounding box center [131, 45] width 58 height 13
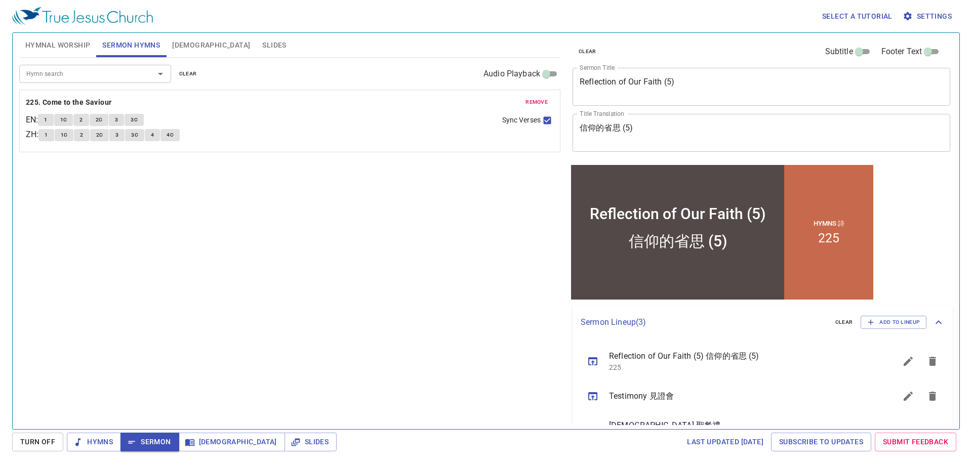
click at [397, 11] on div "Select a tutorial Settings" at bounding box center [483, 16] width 943 height 32
click at [365, 29] on div "Select a tutorial Settings" at bounding box center [483, 16] width 943 height 32
click at [338, 24] on div "Select a tutorial Settings" at bounding box center [483, 16] width 943 height 32
click at [298, 57] on div "Hymnal Worship Sermon Hymns [DEMOGRAPHIC_DATA] Slides" at bounding box center [289, 45] width 541 height 25
click at [95, 102] on b "225. Come to the Saviour" at bounding box center [69, 102] width 86 height 13
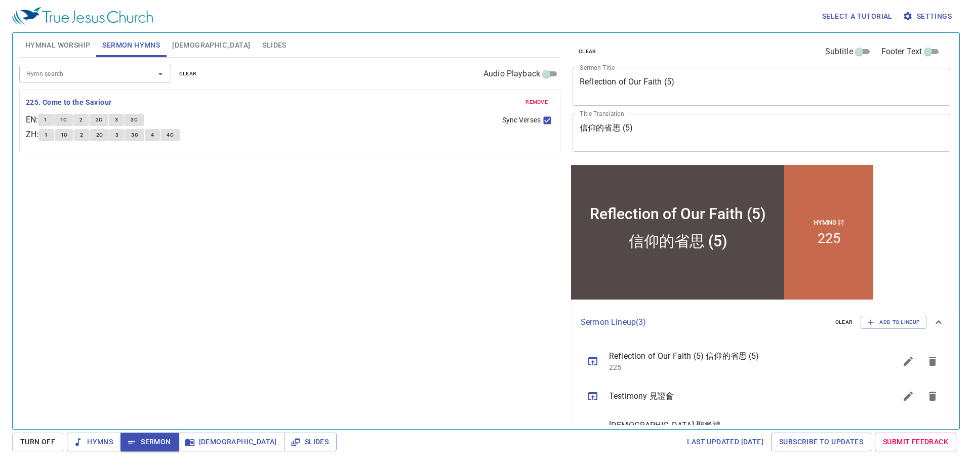
click at [46, 118] on button "1" at bounding box center [45, 120] width 15 height 12
click at [364, 79] on div "Hymn search Hymn search clear Audio Playback" at bounding box center [289, 74] width 541 height 32
click at [362, 81] on div "Hymn search Hymn search clear Audio Playback" at bounding box center [289, 74] width 541 height 32
click at [357, 88] on div "Hymn search Hymn search clear Audio Playback" at bounding box center [289, 74] width 541 height 32
click at [358, 86] on div "Hymn search Hymn search clear Audio Playback" at bounding box center [289, 74] width 541 height 32
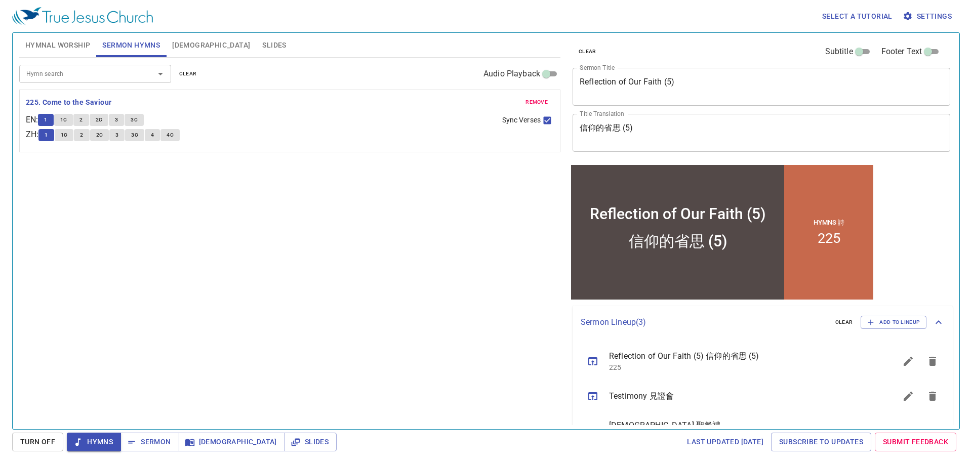
click at [368, 72] on div "Hymn search Hymn search clear Audio Playback" at bounding box center [289, 74] width 541 height 32
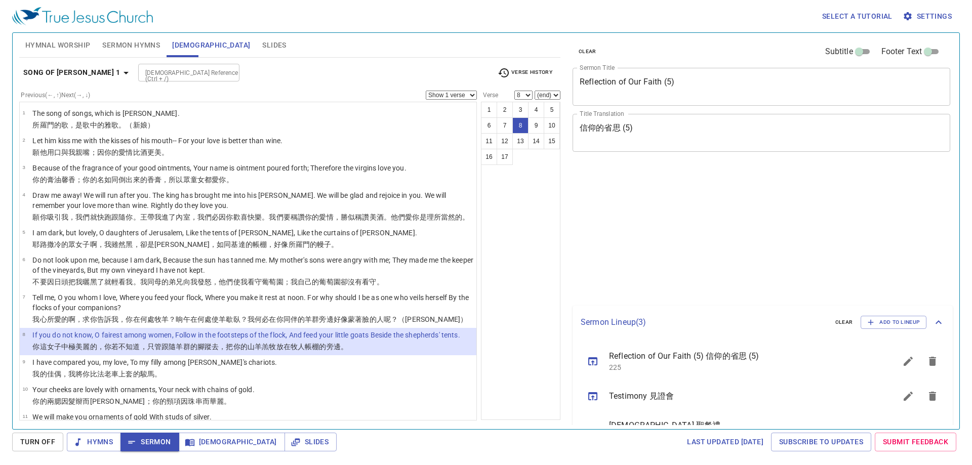
select select "8"
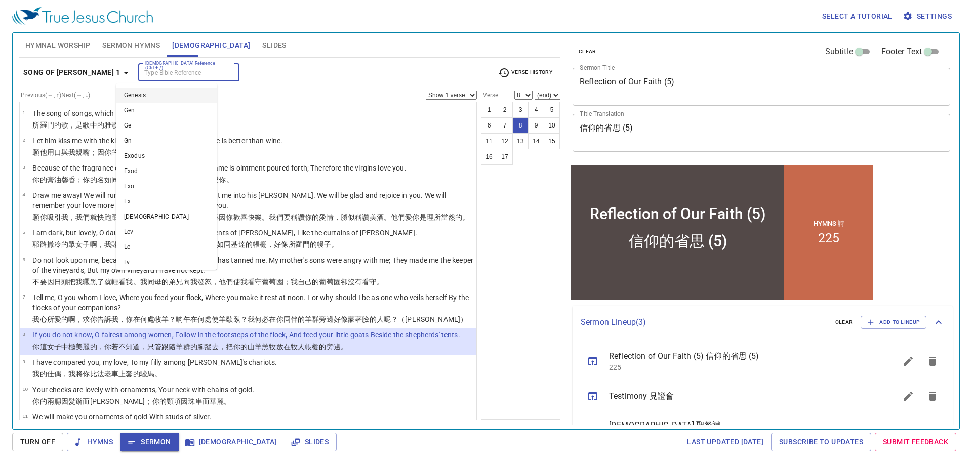
click at [149, 74] on input "[DEMOGRAPHIC_DATA] Reference (Ctrl + /)" at bounding box center [180, 73] width 78 height 12
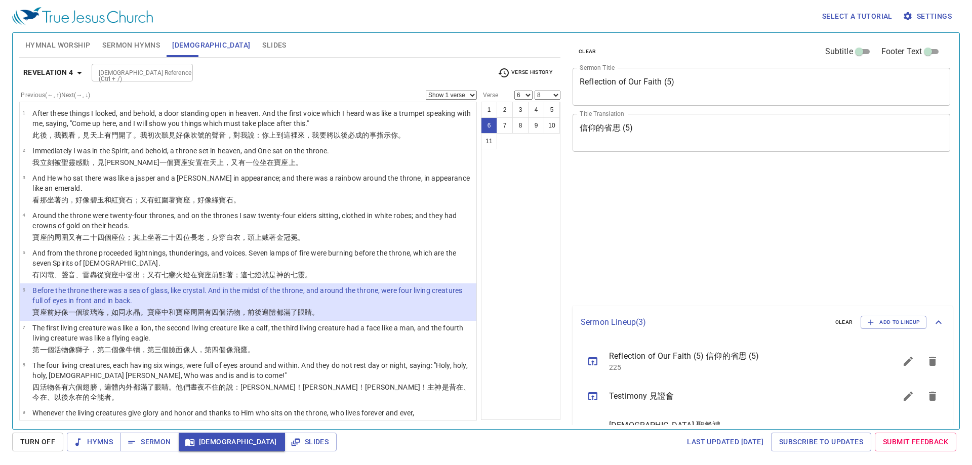
select select "6"
select select "8"
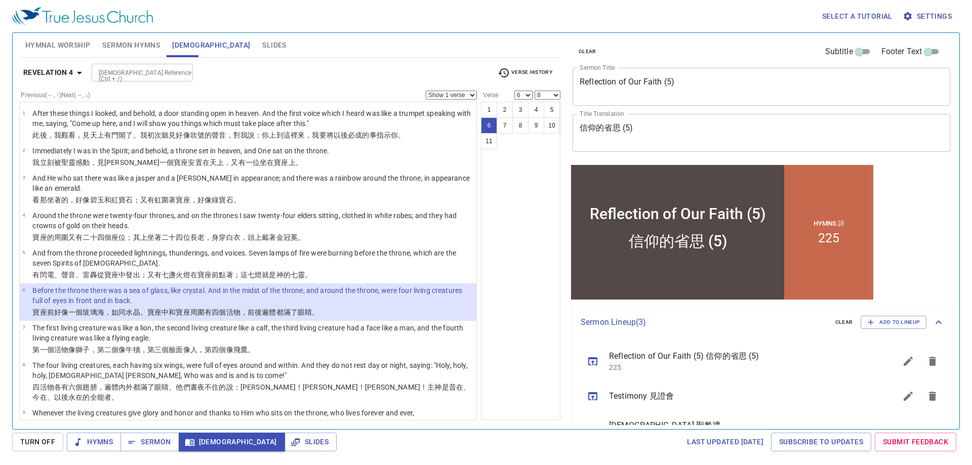
scroll to position [72, 0]
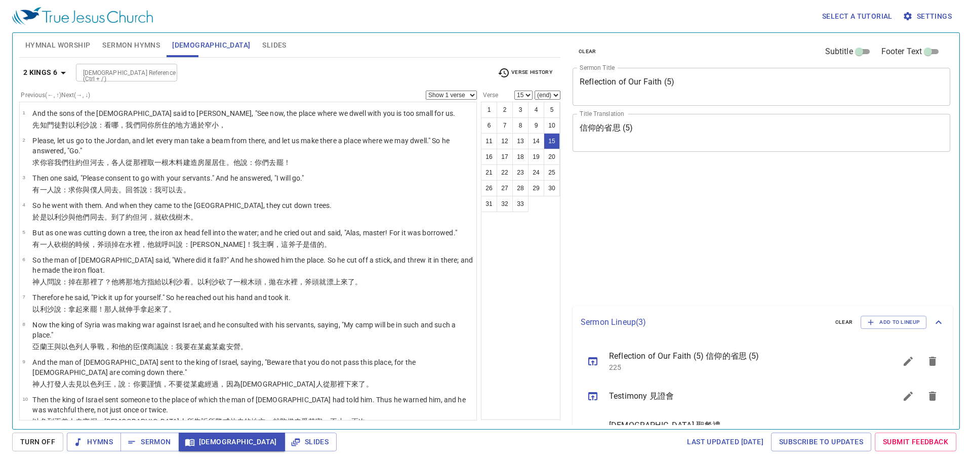
select select "15"
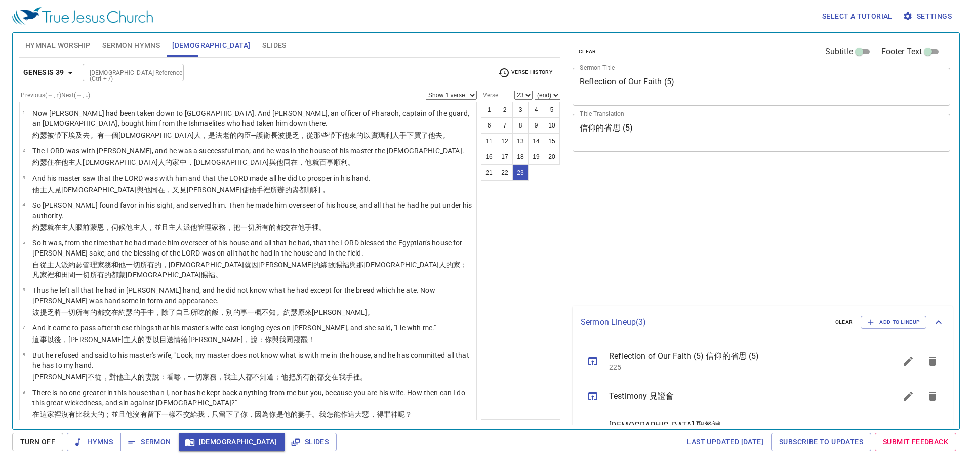
select select "23"
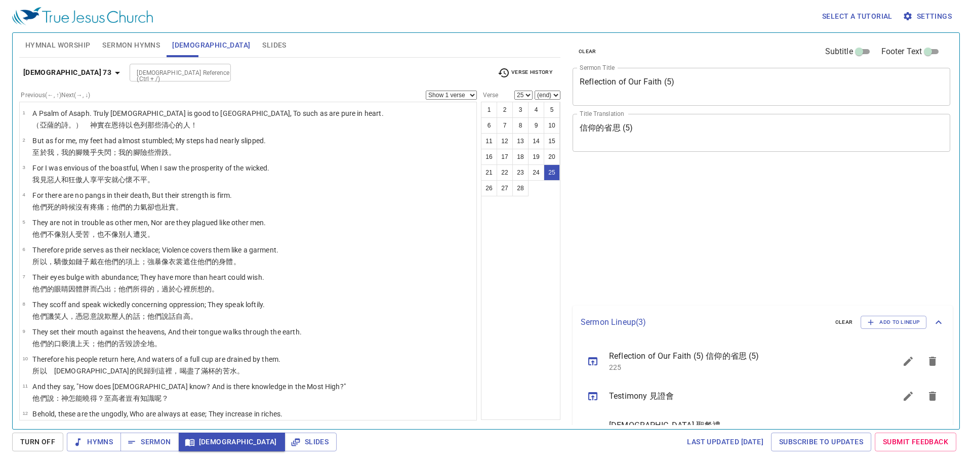
select select "25"
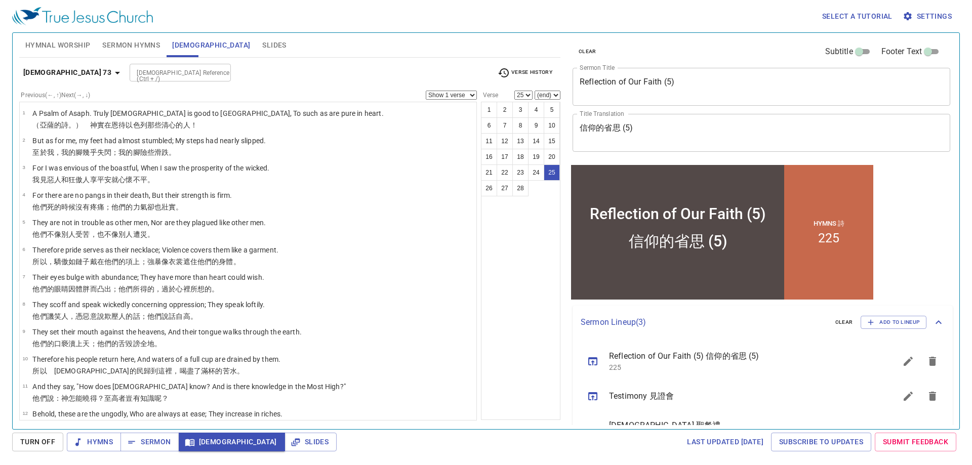
scroll to position [456, 0]
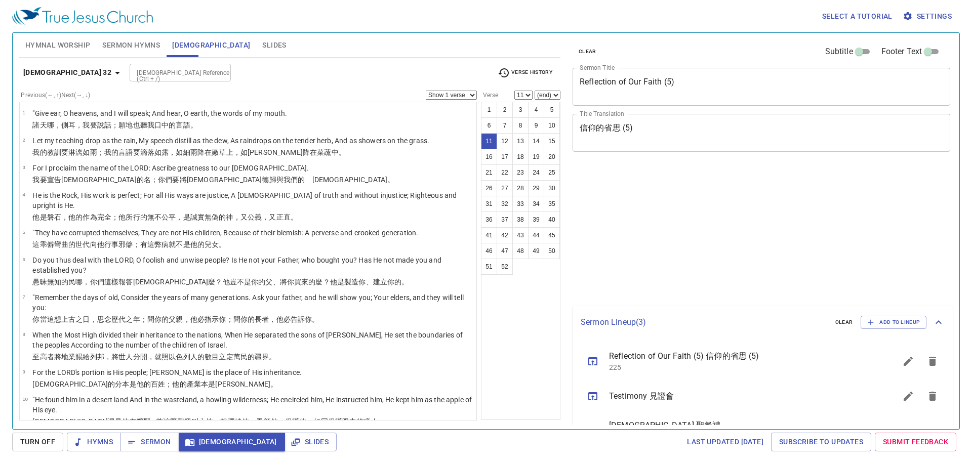
select select "11"
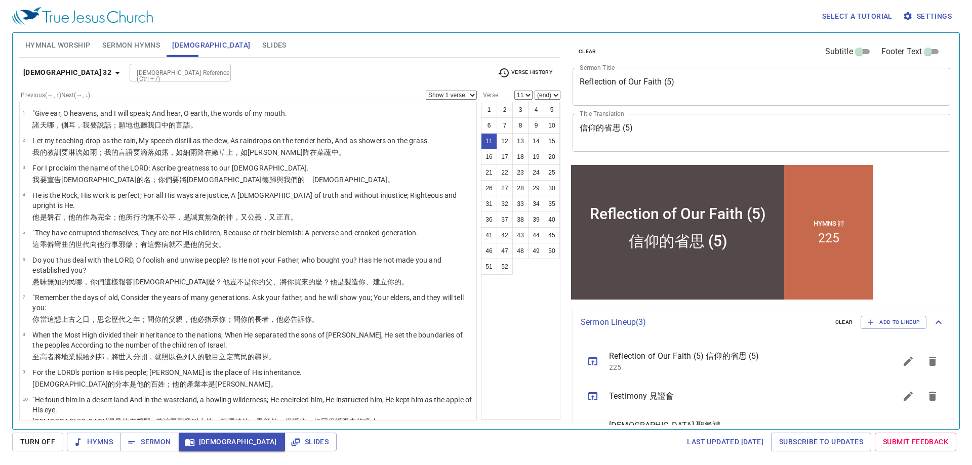
scroll to position [241, 0]
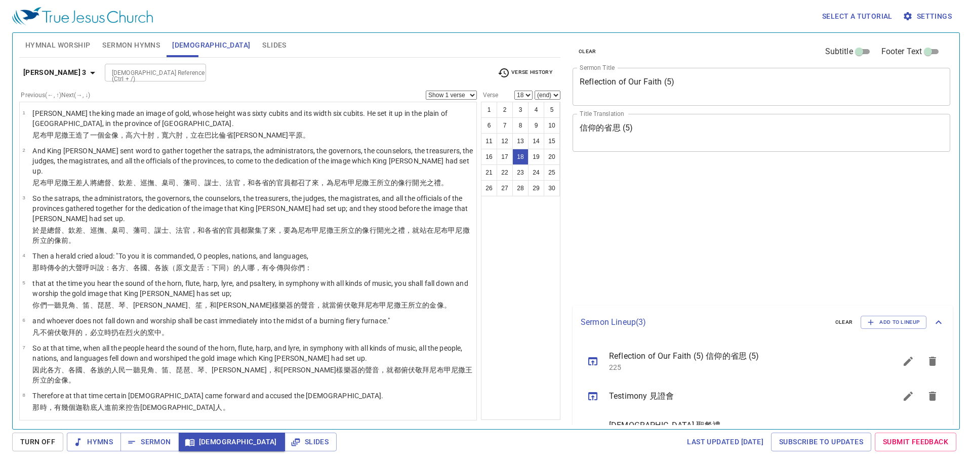
select select "18"
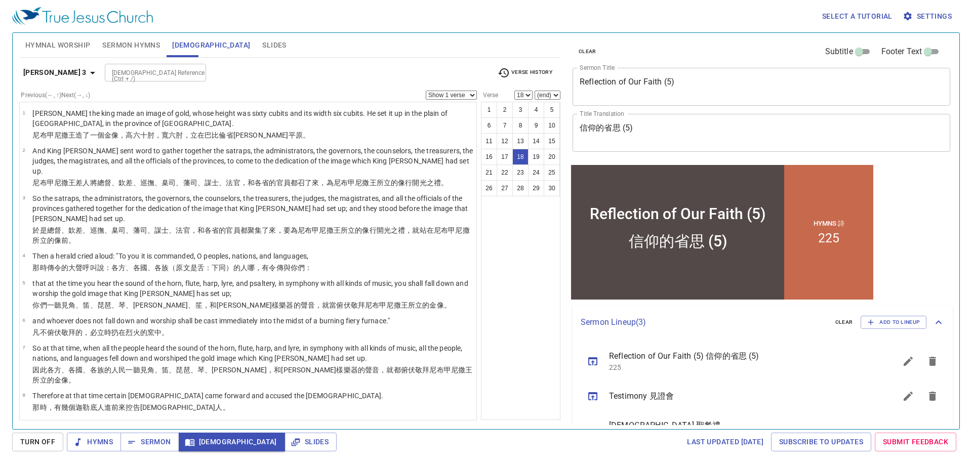
scroll to position [388, 0]
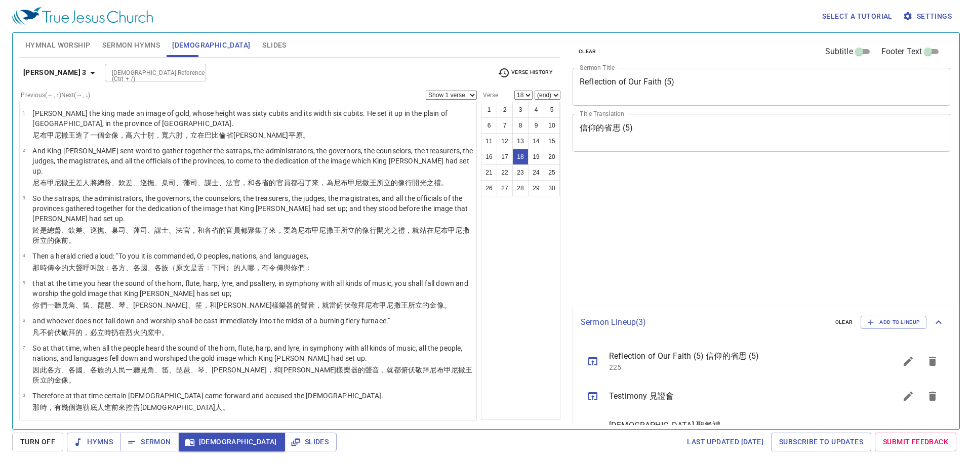
select select "18"
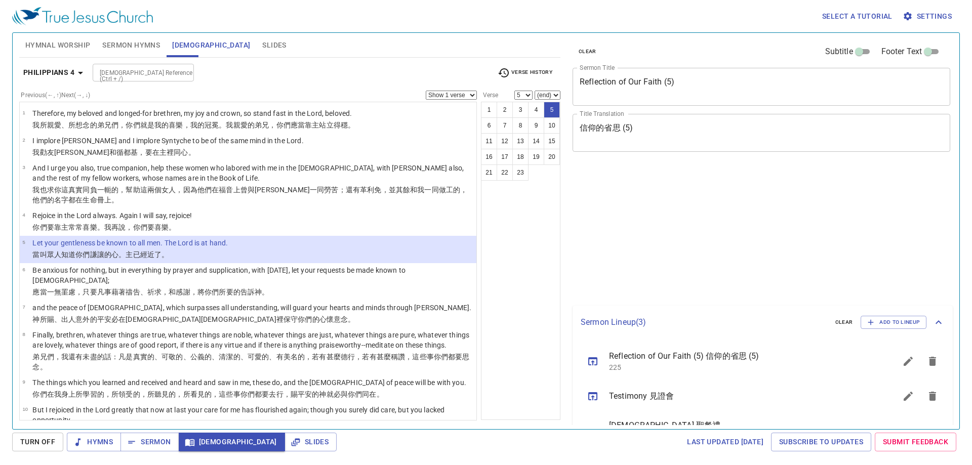
select select "5"
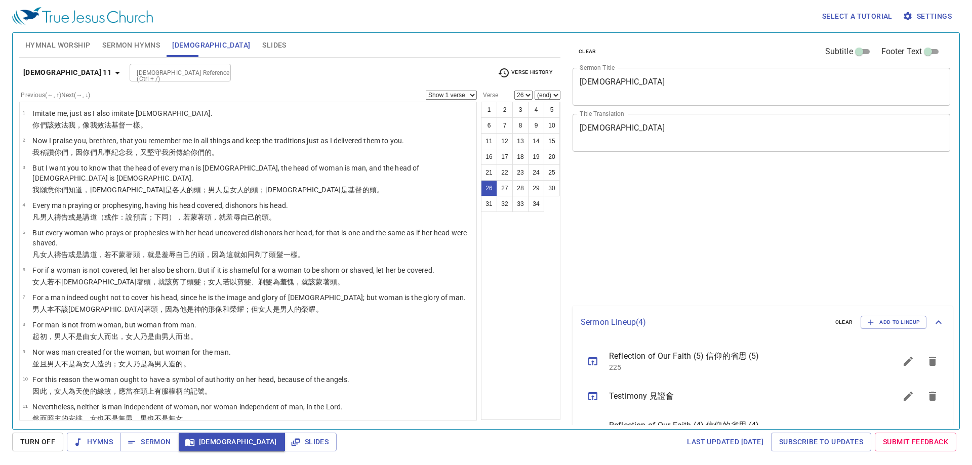
select select "26"
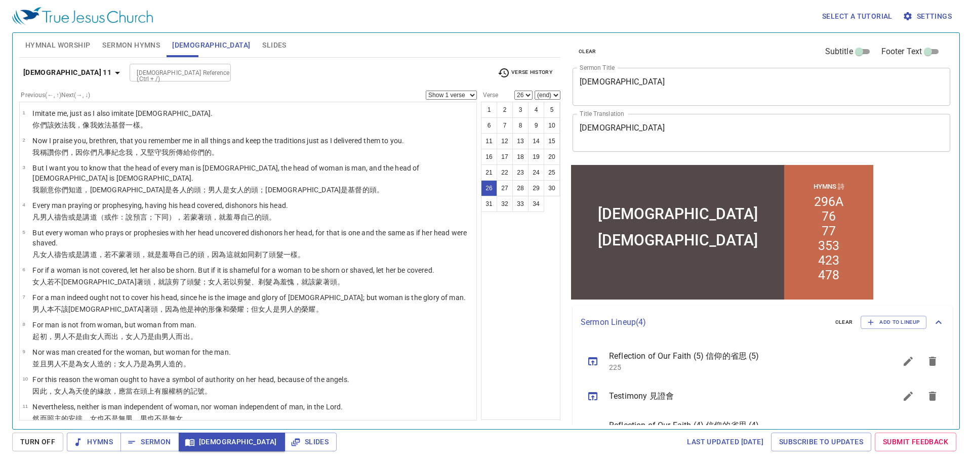
scroll to position [518, 0]
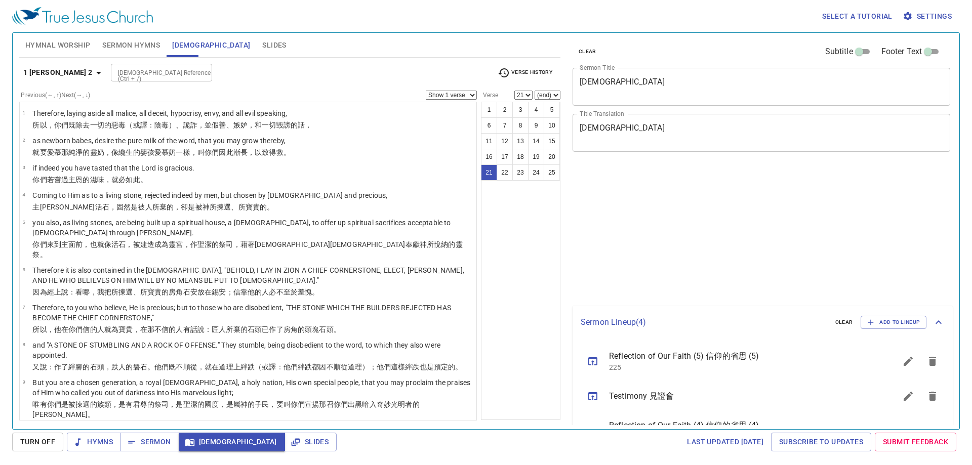
select select "21"
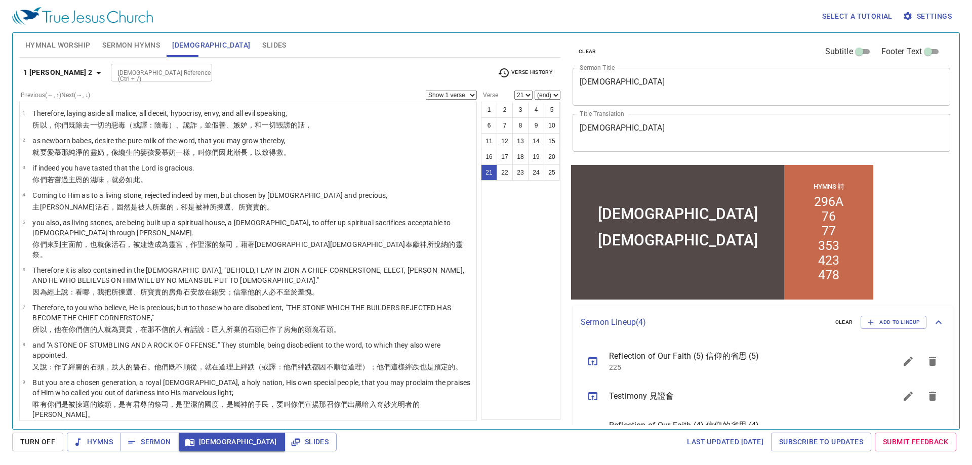
scroll to position [465, 0]
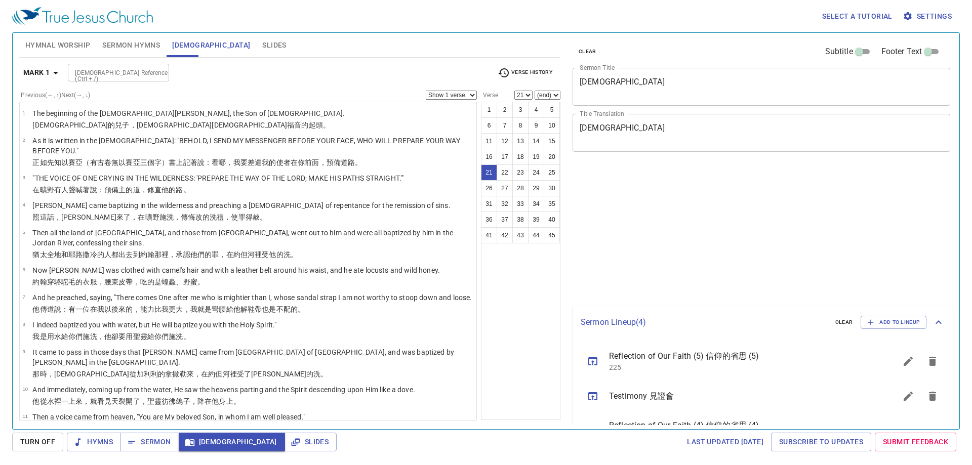
select select "21"
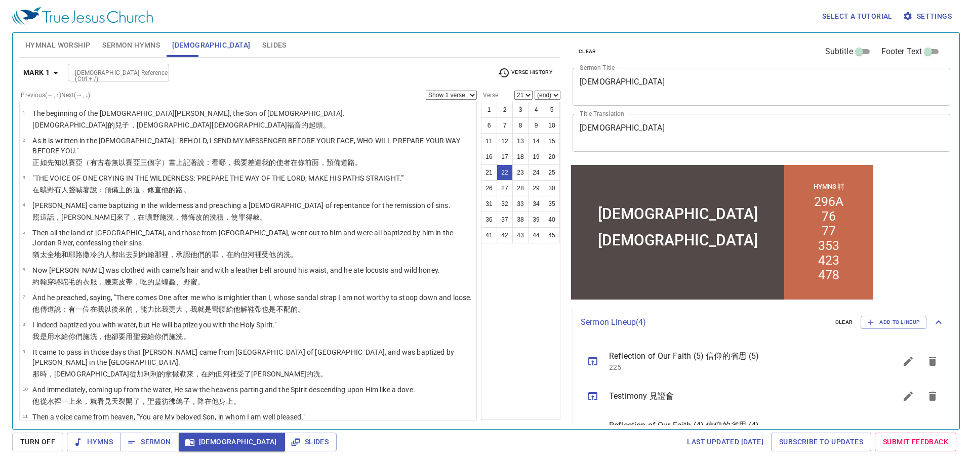
select select "22"
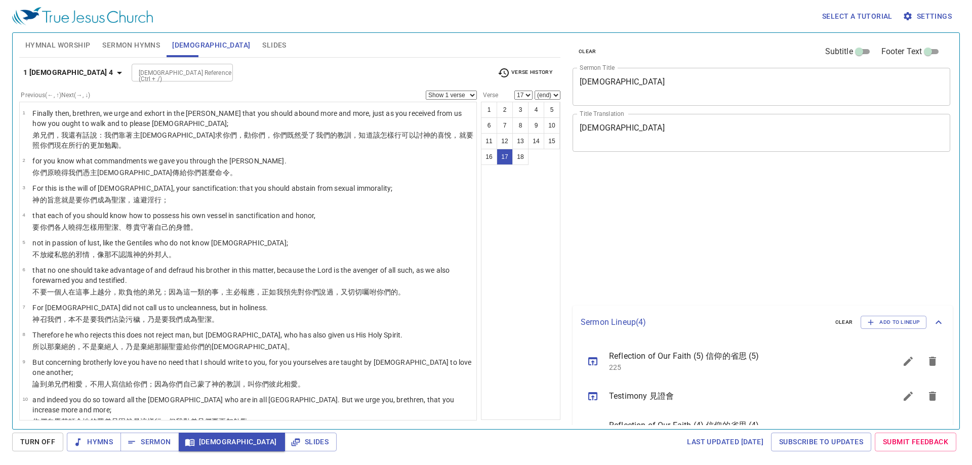
select select "17"
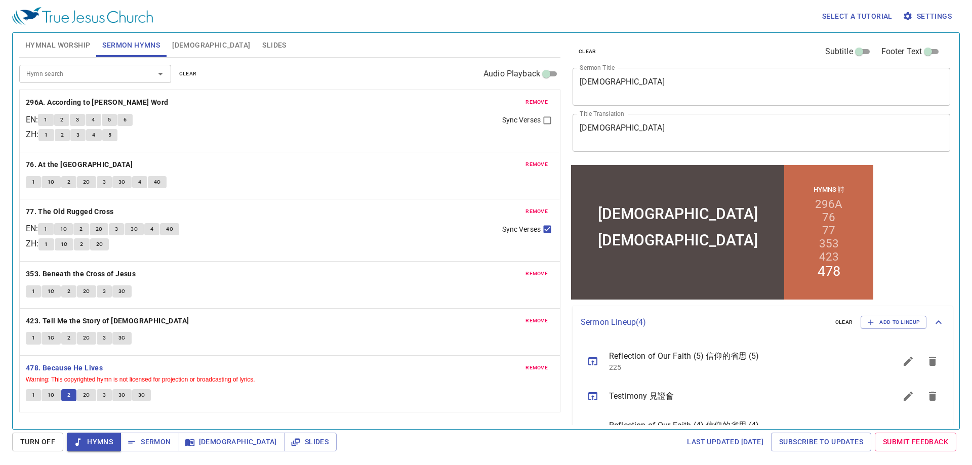
click at [84, 392] on span "2C" at bounding box center [86, 395] width 7 height 9
click at [85, 395] on span "2C" at bounding box center [86, 395] width 7 height 9
click at [88, 396] on span "2C" at bounding box center [86, 395] width 7 height 9
click at [88, 395] on span "2C" at bounding box center [86, 395] width 7 height 9
